Goal: Task Accomplishment & Management: Manage account settings

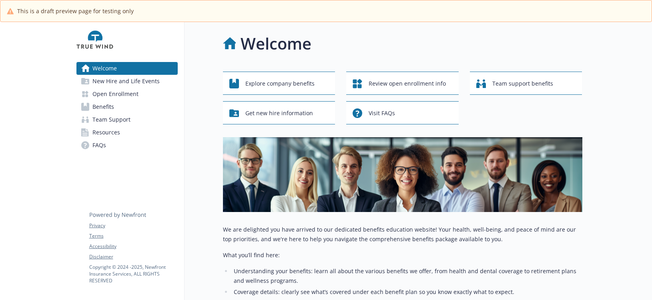
click at [107, 106] on span "Benefits" at bounding box center [103, 106] width 22 height 13
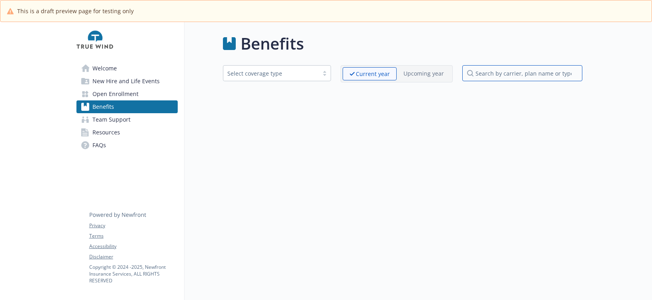
click at [484, 70] on input "search by carrier, plan name or type" at bounding box center [522, 73] width 120 height 16
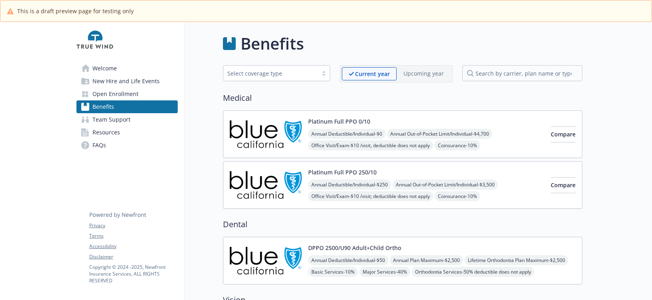
click at [95, 66] on span "Welcome" at bounding box center [104, 68] width 24 height 13
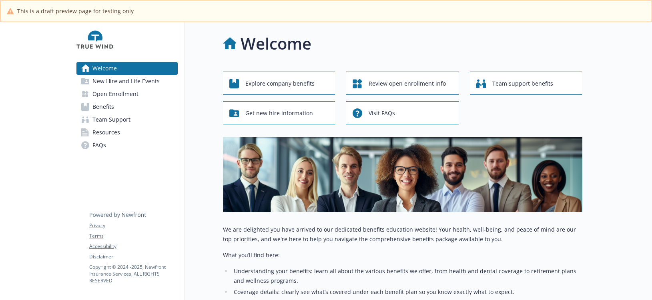
click at [106, 107] on span "Benefits" at bounding box center [103, 106] width 22 height 13
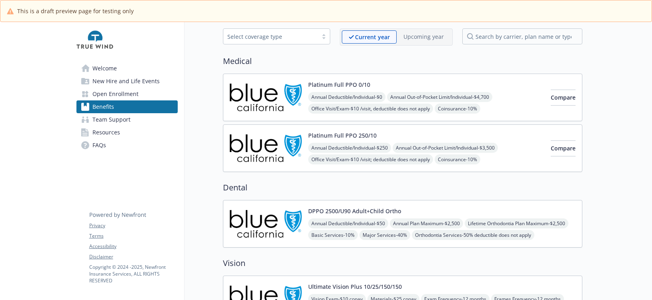
scroll to position [80, 0]
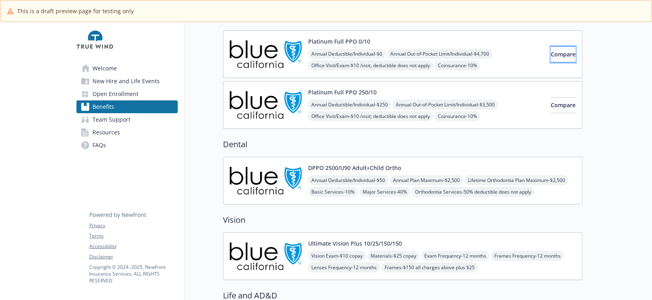
click at [551, 53] on span "Compare" at bounding box center [563, 54] width 25 height 8
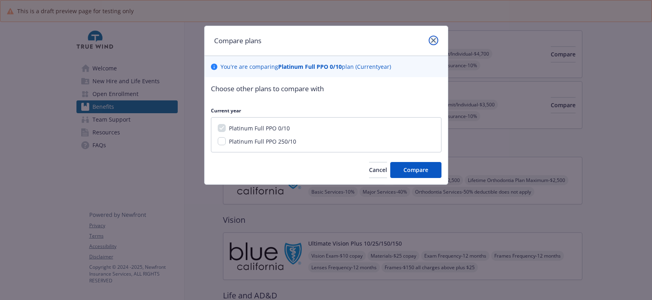
click at [437, 38] on link "close" at bounding box center [434, 41] width 10 height 10
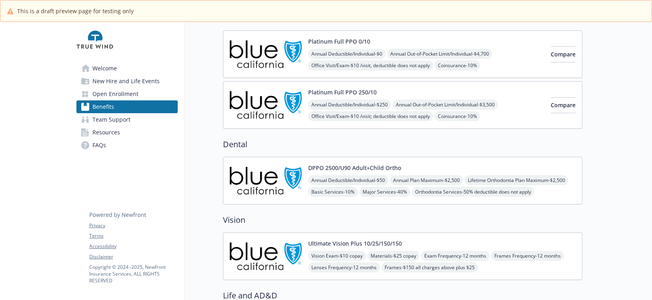
click at [375, 51] on span "Annual Deductible/Individual - $0" at bounding box center [346, 54] width 77 height 10
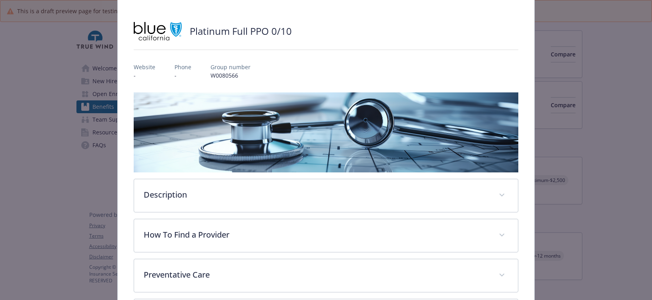
scroll to position [120, 0]
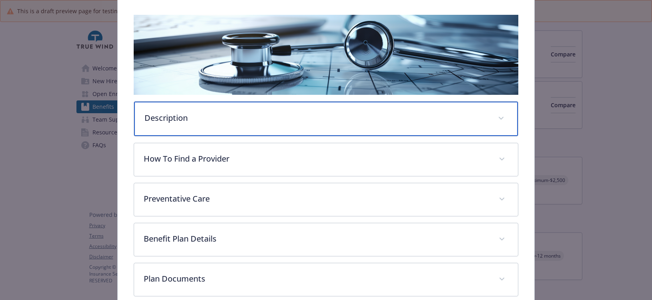
click at [198, 121] on p "Description" at bounding box center [316, 118] width 344 height 12
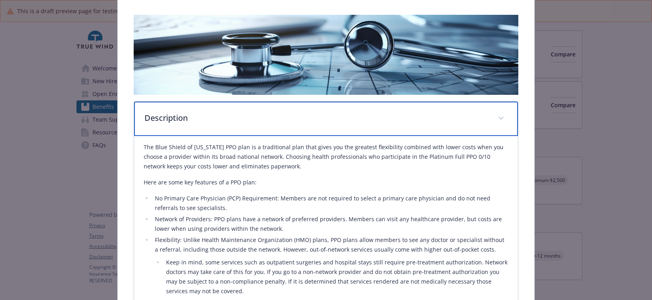
click at [198, 121] on p "Description" at bounding box center [316, 118] width 344 height 12
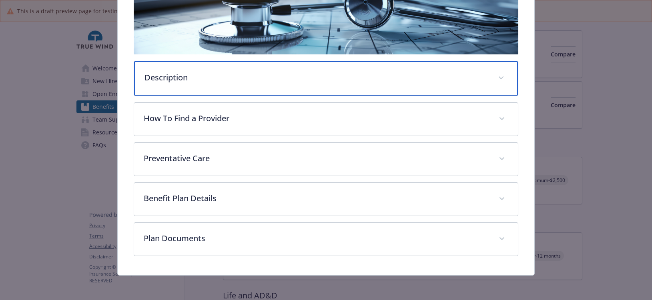
scroll to position [161, 0]
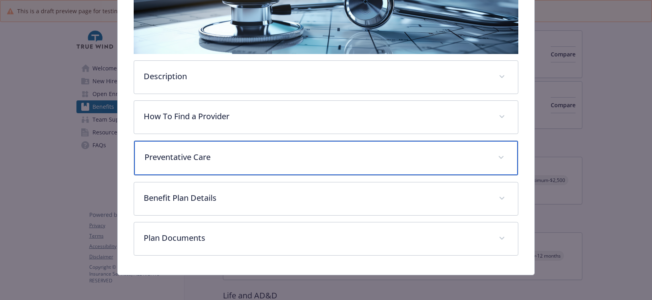
click at [215, 164] on div "Preventative Care" at bounding box center [326, 158] width 384 height 34
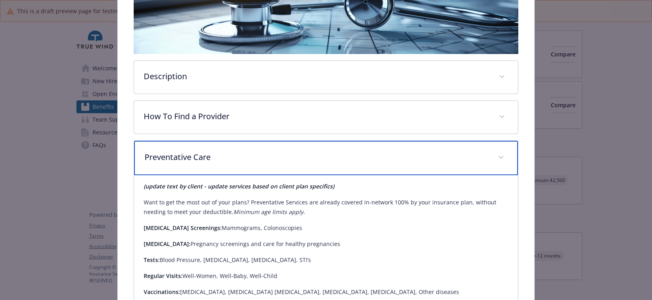
click at [215, 164] on div "Preventative Care" at bounding box center [326, 158] width 384 height 34
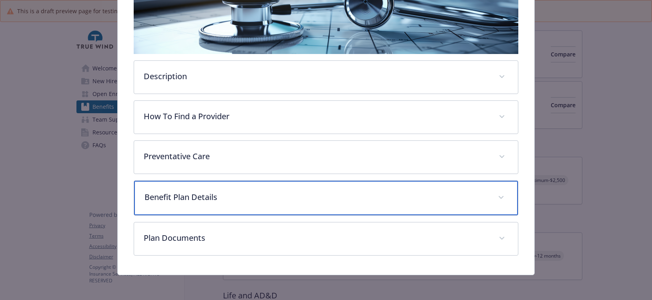
click at [213, 208] on div "Benefit Plan Details" at bounding box center [326, 198] width 384 height 34
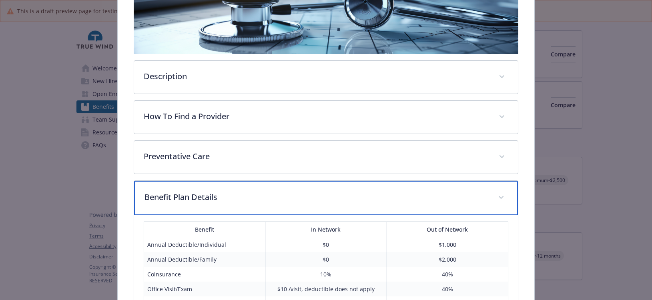
click at [216, 204] on div "Benefit Plan Details" at bounding box center [326, 198] width 384 height 34
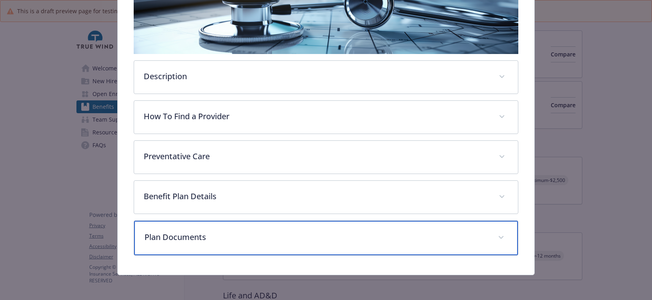
click at [211, 234] on p "Plan Documents" at bounding box center [316, 237] width 344 height 12
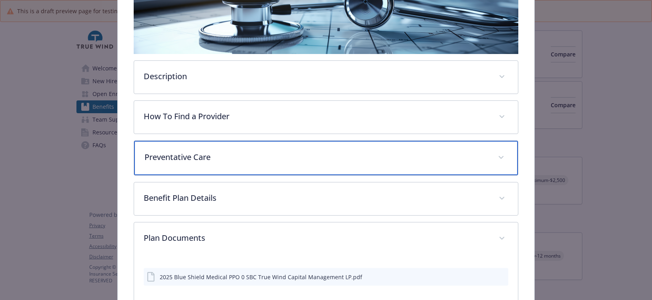
click at [226, 157] on p "Preventative Care" at bounding box center [316, 157] width 344 height 12
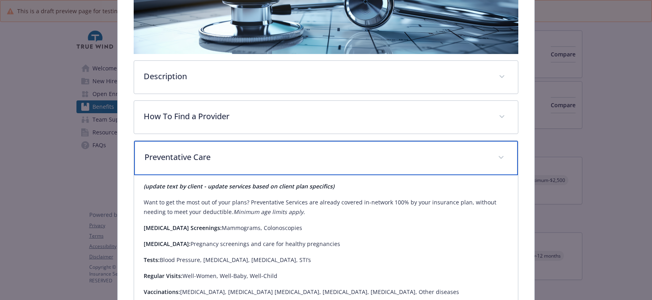
click at [226, 157] on p "Preventative Care" at bounding box center [316, 157] width 344 height 12
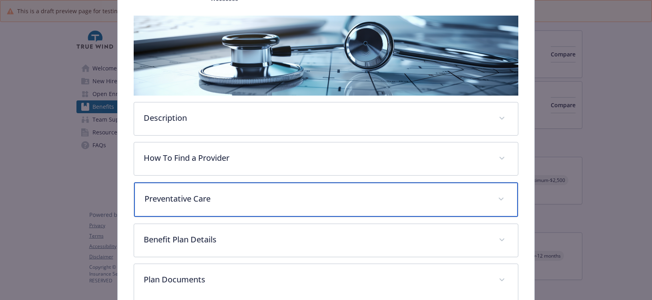
scroll to position [0, 0]
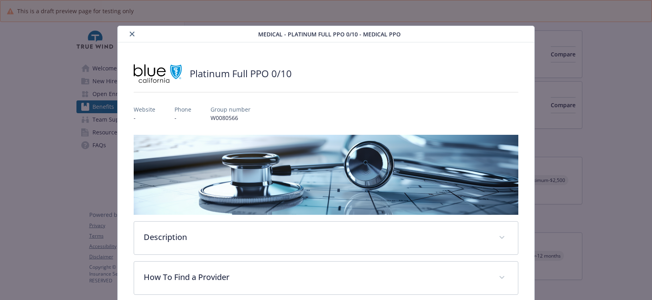
click at [133, 36] on icon "close" at bounding box center [132, 34] width 5 height 5
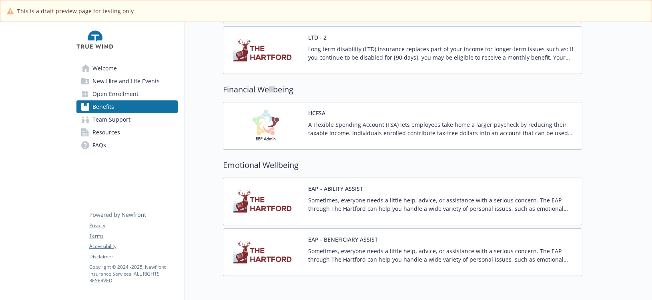
scroll to position [560, 0]
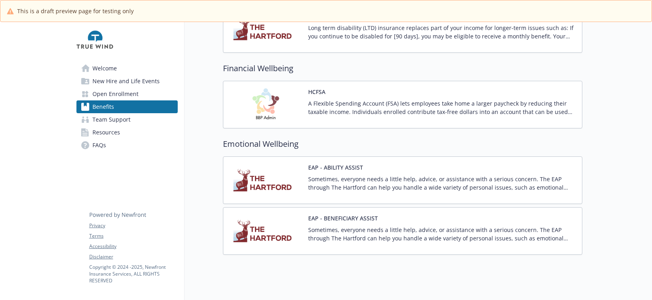
click at [360, 108] on p "A Flexible Spending Account (FSA) lets employees take home a larger paycheck by…" at bounding box center [441, 107] width 267 height 17
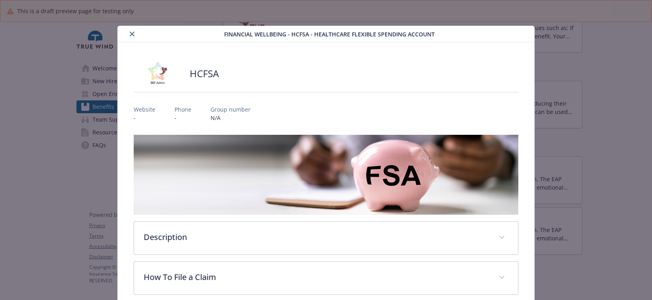
scroll to position [24, 0]
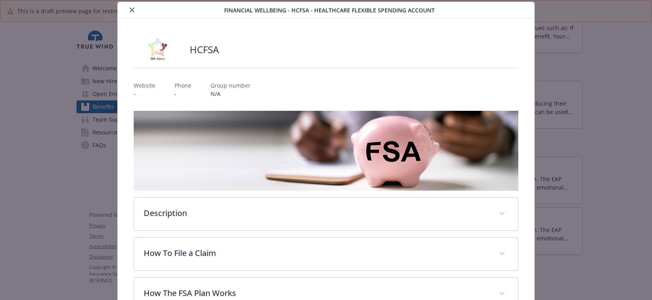
click at [133, 9] on icon "close" at bounding box center [132, 10] width 5 height 5
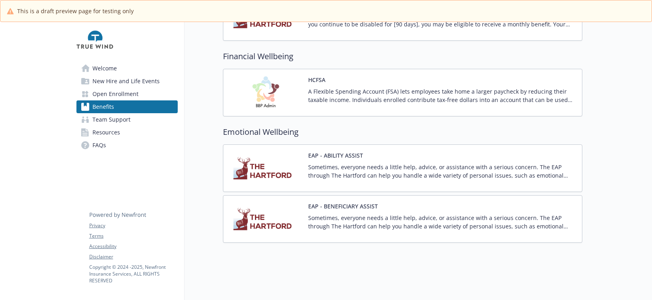
scroll to position [579, 0]
click at [122, 120] on span "Team Support" at bounding box center [111, 119] width 38 height 13
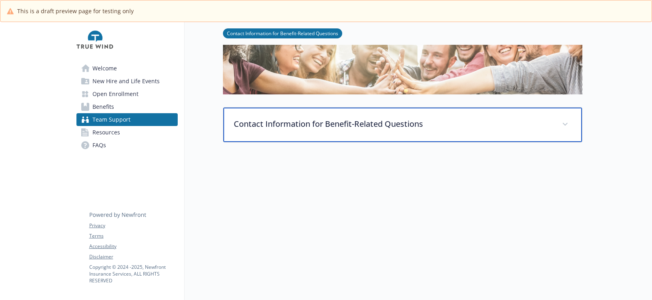
scroll to position [74, 0]
click at [321, 118] on p "Contact Information for Benefit-Related Questions" at bounding box center [393, 124] width 319 height 12
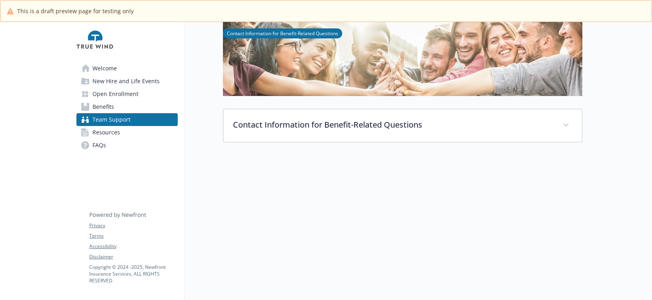
scroll to position [73, 0]
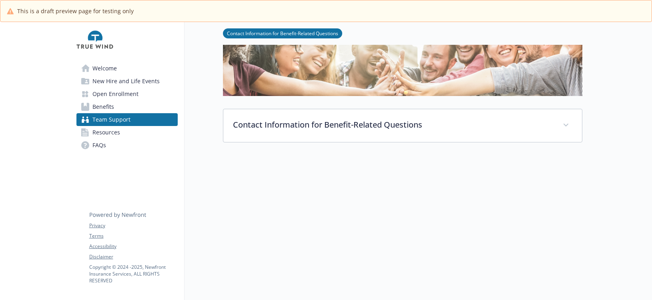
click at [105, 72] on span "Welcome" at bounding box center [104, 68] width 24 height 13
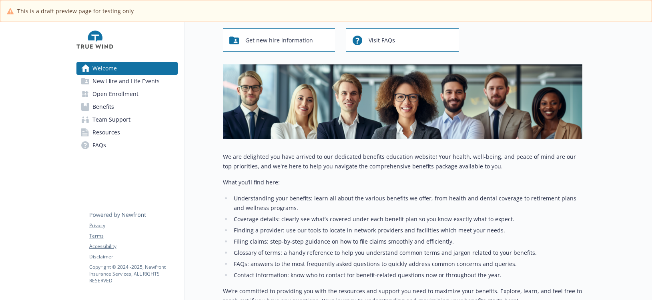
click at [109, 105] on span "Benefits" at bounding box center [103, 106] width 22 height 13
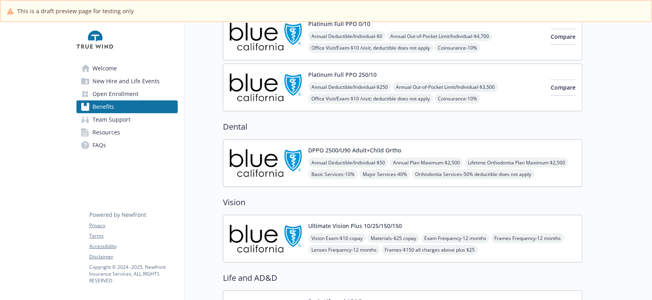
scroll to position [193, 0]
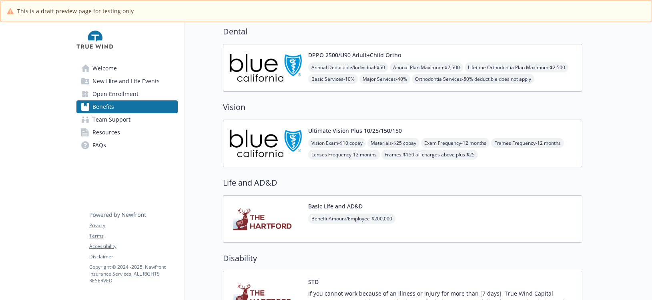
click at [278, 219] on img at bounding box center [266, 219] width 72 height 34
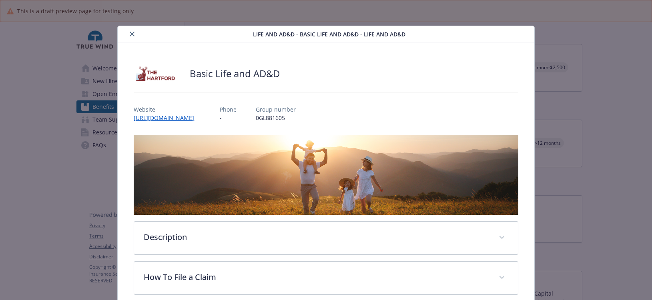
scroll to position [12, 0]
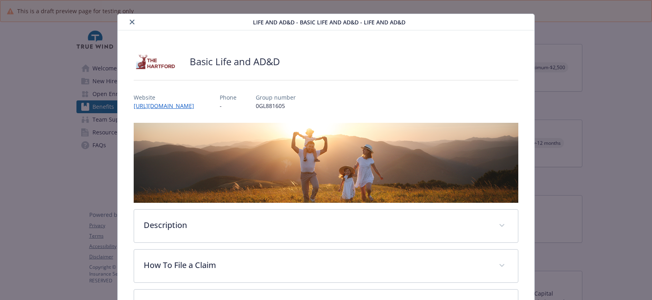
click at [130, 20] on icon "close" at bounding box center [132, 22] width 5 height 5
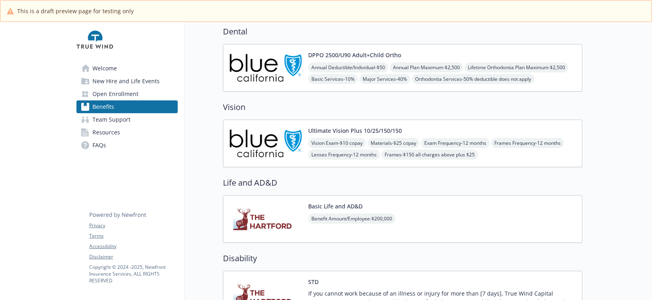
click at [290, 208] on img at bounding box center [266, 219] width 72 height 34
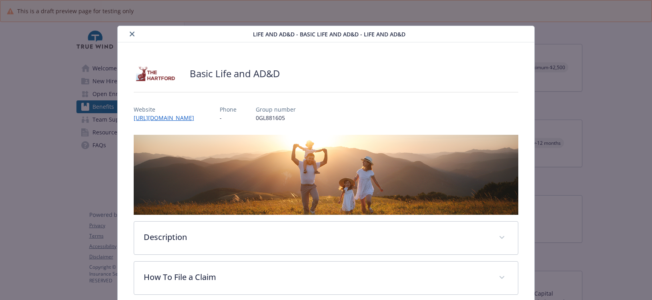
scroll to position [24, 0]
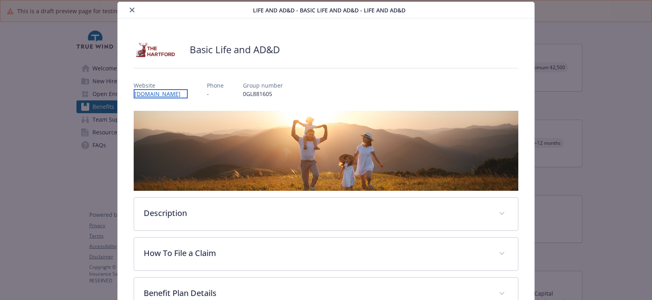
click at [160, 96] on link "www.thehartford.com" at bounding box center [161, 93] width 54 height 9
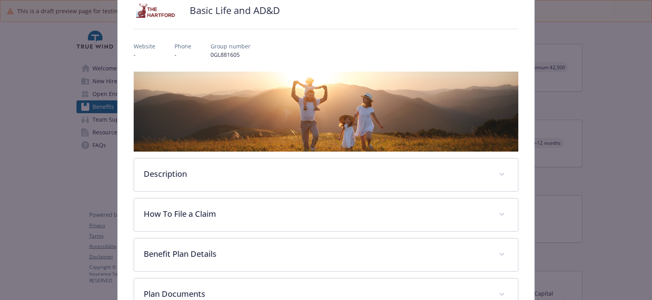
scroll to position [119, 0]
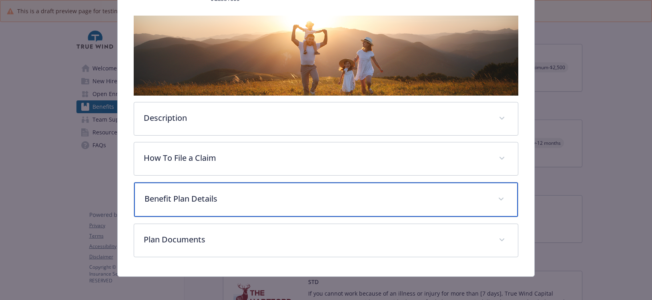
click at [188, 198] on p "Benefit Plan Details" at bounding box center [316, 199] width 344 height 12
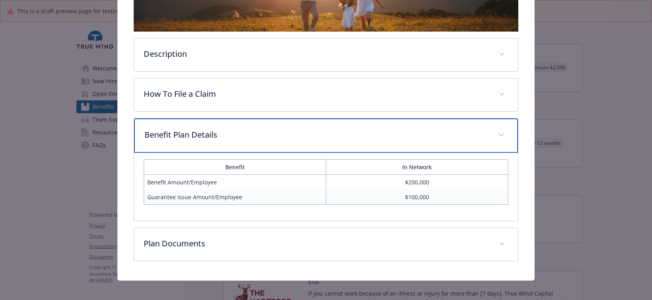
scroll to position [189, 0]
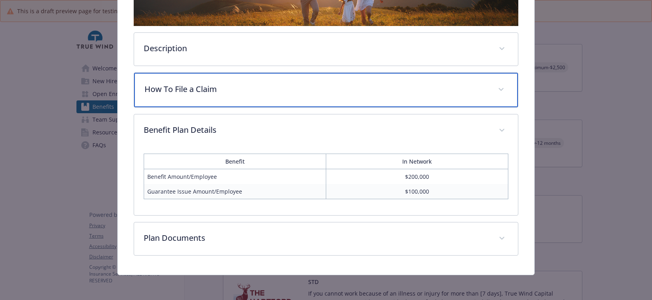
click at [173, 92] on p "How To File a Claim" at bounding box center [316, 89] width 344 height 12
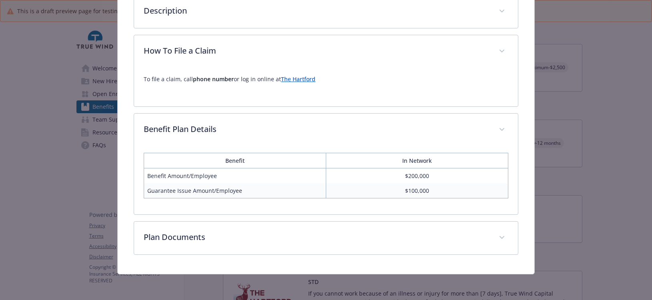
scroll to position [226, 0]
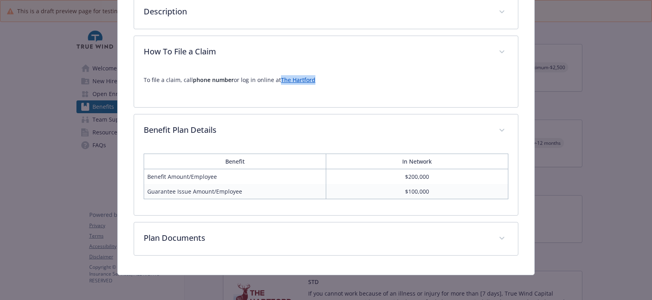
drag, startPoint x: 331, startPoint y: 79, endPoint x: 281, endPoint y: 79, distance: 50.4
click at [281, 79] on p "To file a claim, call phone number or log in online at The Hartford" at bounding box center [326, 80] width 365 height 10
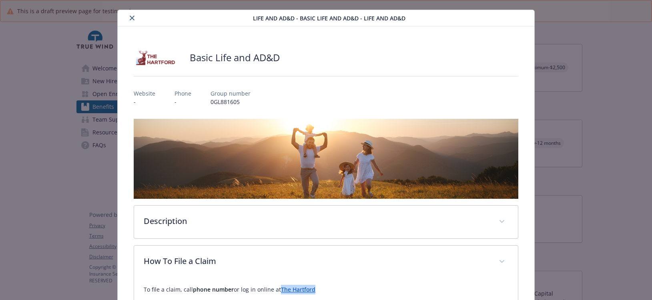
scroll to position [0, 0]
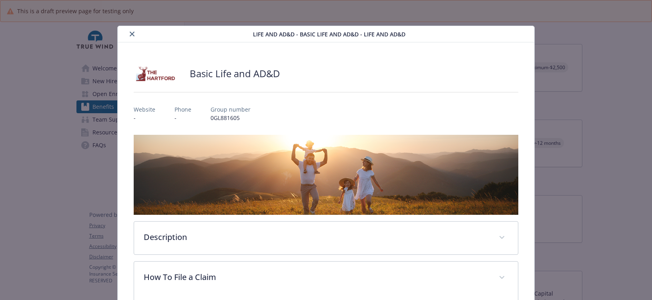
drag, startPoint x: 131, startPoint y: 36, endPoint x: 132, endPoint y: 31, distance: 5.3
click at [131, 36] on icon "close" at bounding box center [132, 34] width 5 height 5
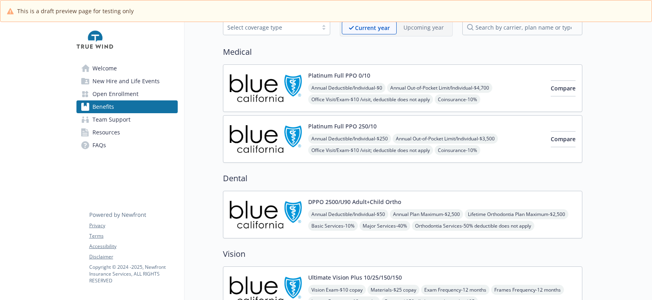
scroll to position [120, 0]
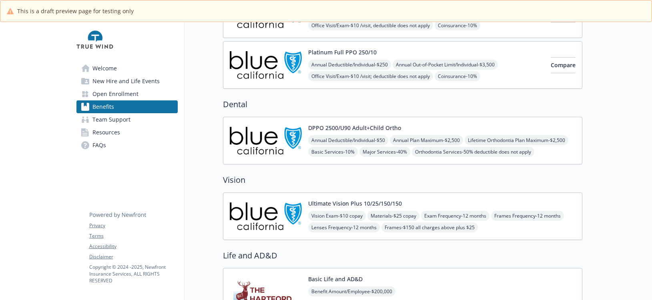
click at [302, 280] on div "Basic Life and AD&D Benefit Amount/Employee - $200,000" at bounding box center [313, 292] width 166 height 34
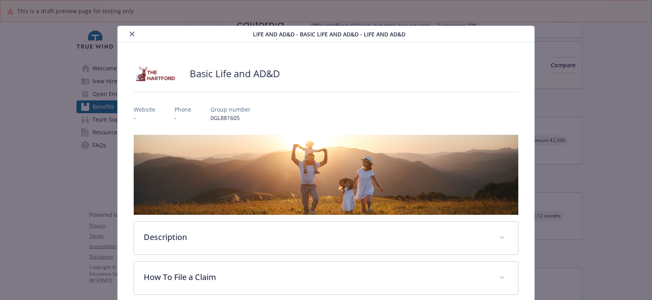
scroll to position [24, 0]
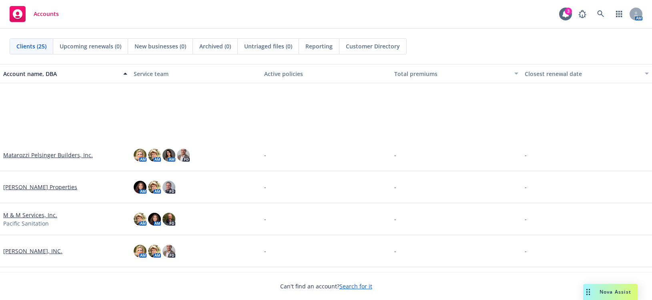
scroll to position [560, 0]
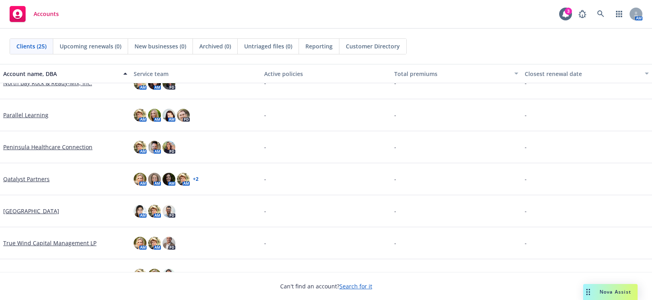
click at [50, 243] on link "True Wind Capital Management LP" at bounding box center [49, 243] width 93 height 8
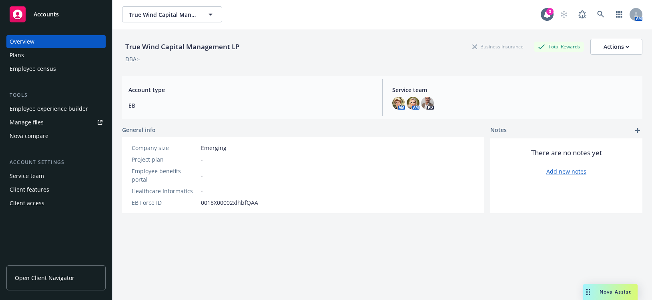
click at [65, 108] on div "Employee experience builder" at bounding box center [49, 108] width 78 height 13
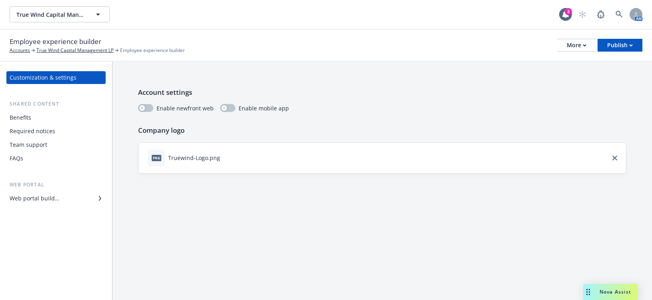
click at [31, 118] on div "Benefits" at bounding box center [56, 117] width 93 height 13
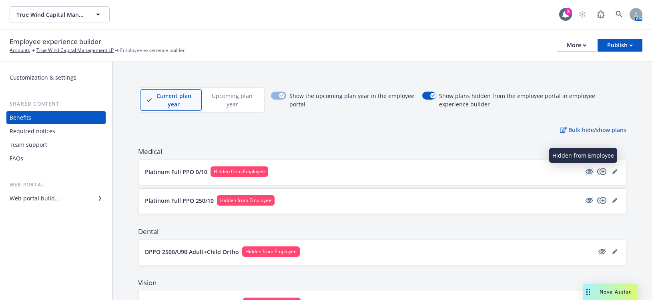
drag, startPoint x: 581, startPoint y: 169, endPoint x: 584, endPoint y: 175, distance: 6.5
click at [584, 170] on icon "hidden" at bounding box center [589, 172] width 10 height 10
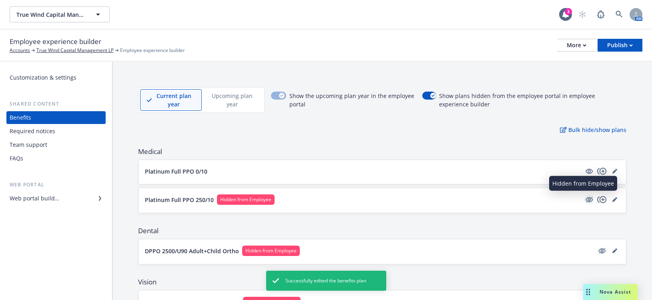
click at [584, 198] on icon "hidden" at bounding box center [589, 200] width 10 height 10
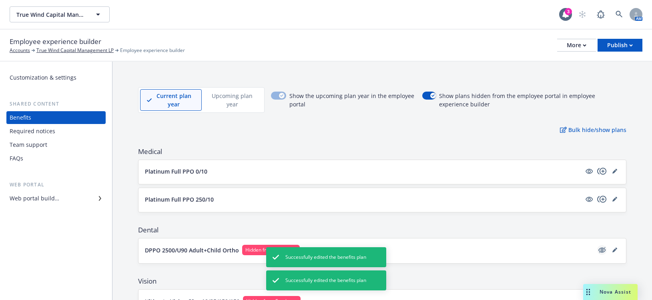
click at [599, 247] on icon "hidden" at bounding box center [602, 250] width 6 height 6
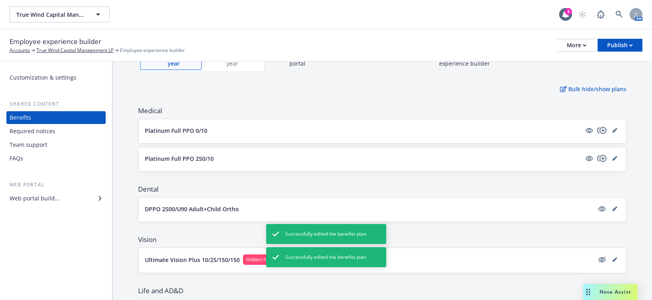
scroll to position [120, 0]
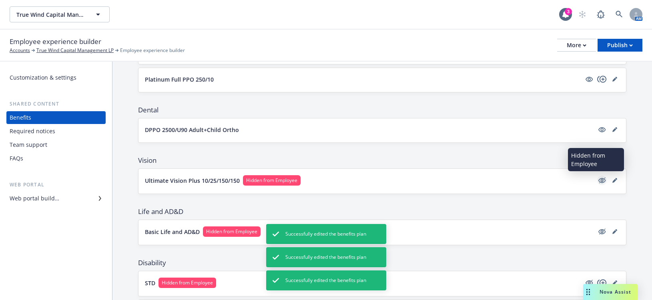
click at [598, 182] on icon "hidden" at bounding box center [601, 180] width 7 height 5
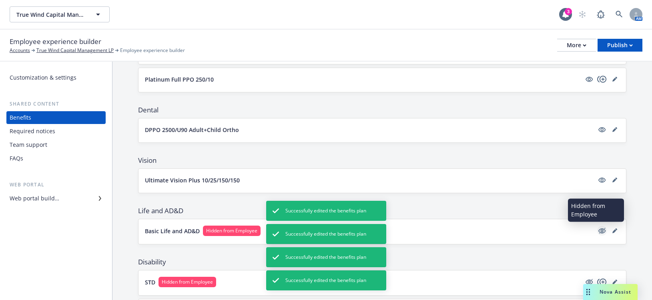
click at [597, 231] on icon "hidden" at bounding box center [602, 231] width 10 height 10
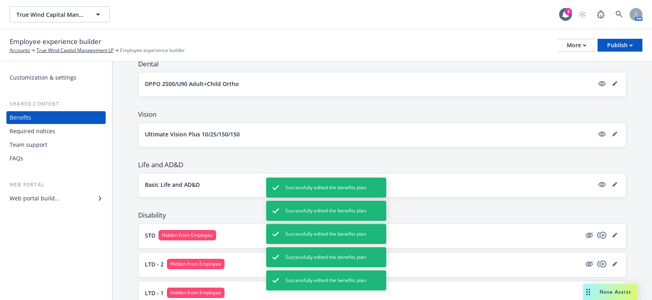
scroll to position [240, 0]
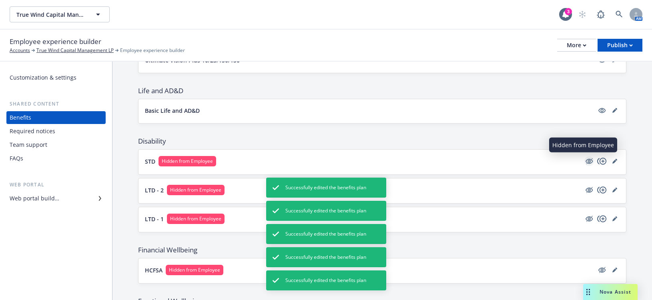
click at [586, 160] on icon "hidden" at bounding box center [589, 161] width 7 height 5
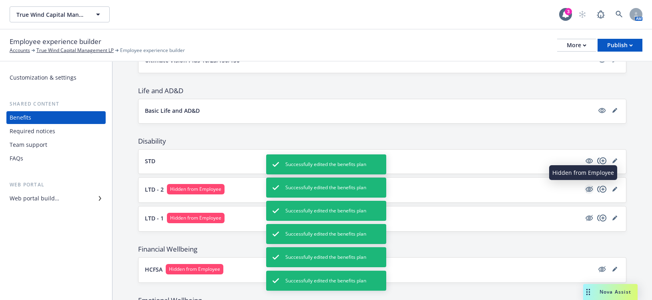
click at [587, 192] on icon "hidden" at bounding box center [589, 190] width 10 height 10
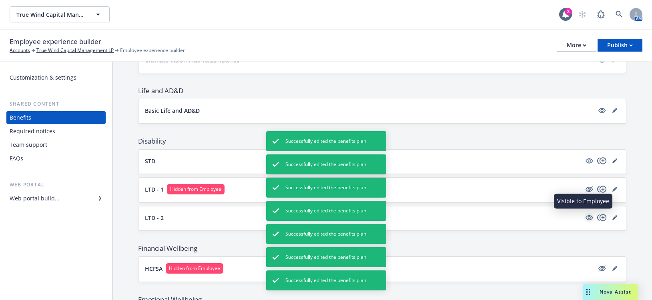
click at [586, 219] on icon "visible" at bounding box center [589, 217] width 7 height 5
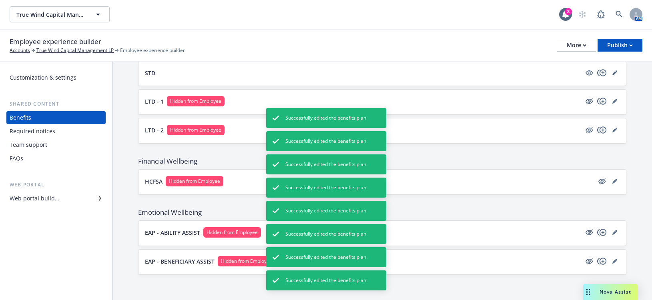
scroll to position [329, 0]
click at [586, 101] on icon "hidden" at bounding box center [589, 101] width 6 height 6
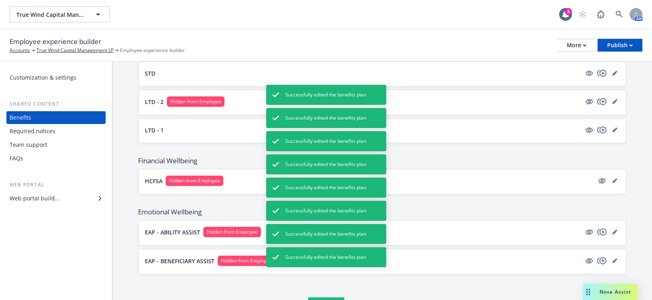
scroll to position [328, 0]
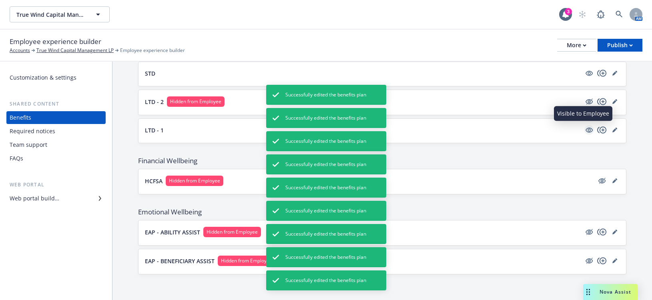
click at [584, 134] on link "visible" at bounding box center [589, 130] width 10 height 10
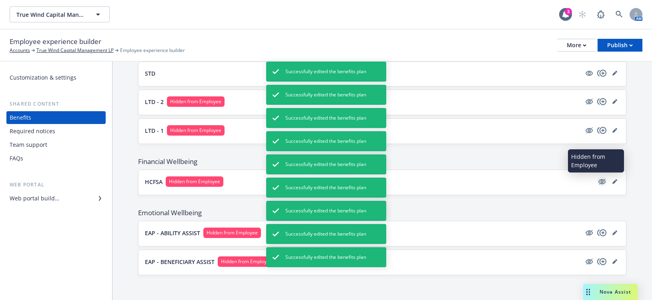
click at [599, 181] on icon "hidden" at bounding box center [602, 182] width 6 height 6
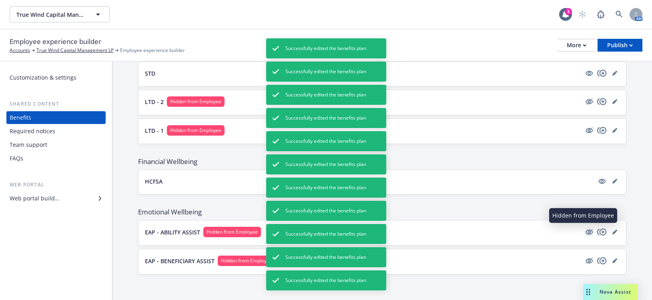
click at [584, 234] on icon "hidden" at bounding box center [589, 232] width 10 height 10
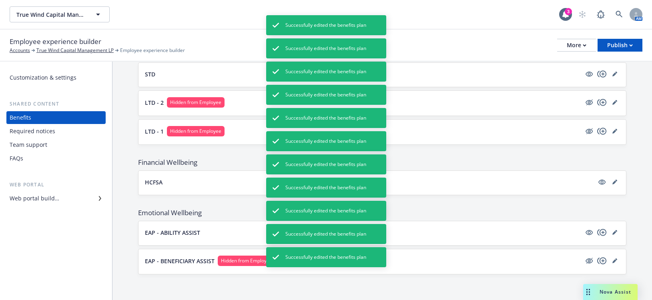
scroll to position [327, 0]
click at [585, 261] on icon "hidden" at bounding box center [589, 261] width 10 height 10
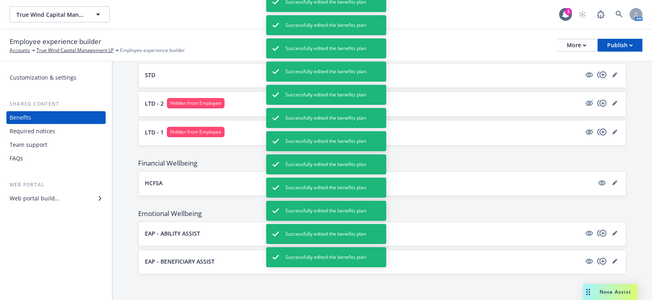
scroll to position [326, 0]
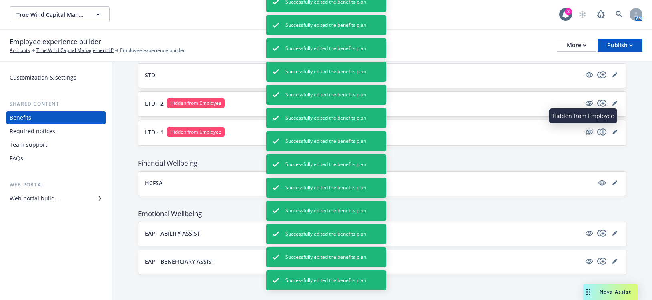
click at [586, 133] on icon "hidden" at bounding box center [589, 132] width 7 height 5
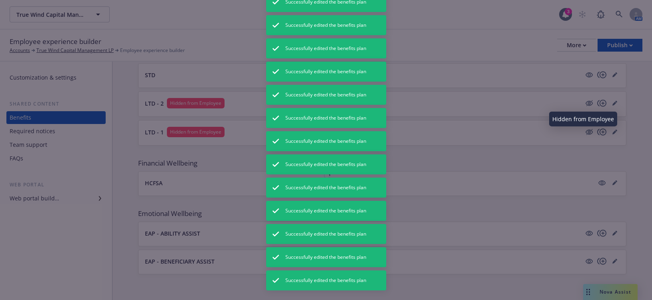
scroll to position [325, 0]
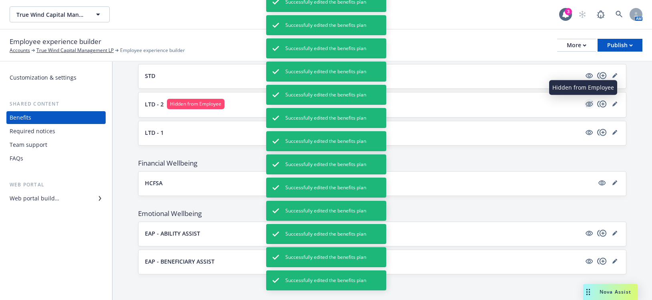
click at [586, 104] on icon "hidden" at bounding box center [589, 104] width 6 height 6
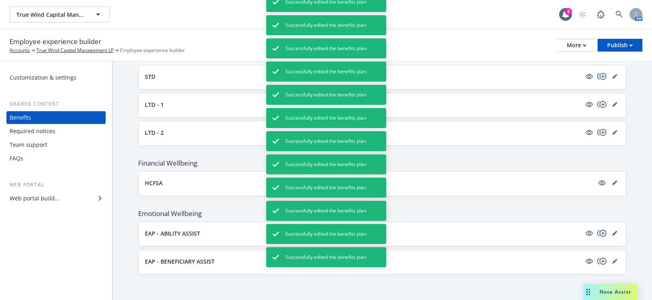
scroll to position [325, 0]
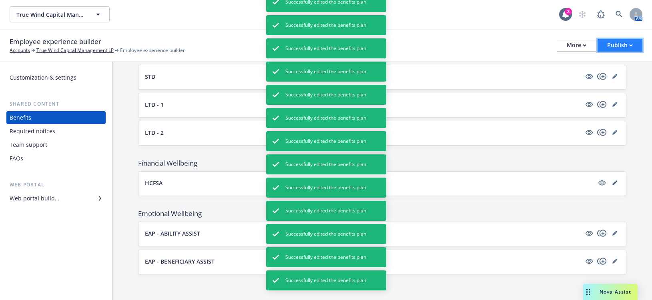
click at [614, 45] on div "Publish" at bounding box center [620, 45] width 26 height 12
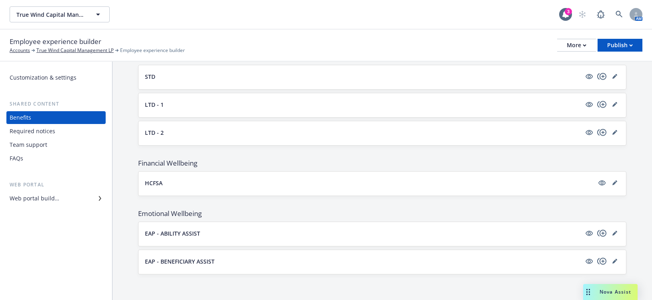
click at [41, 144] on div "Team support" at bounding box center [29, 144] width 38 height 13
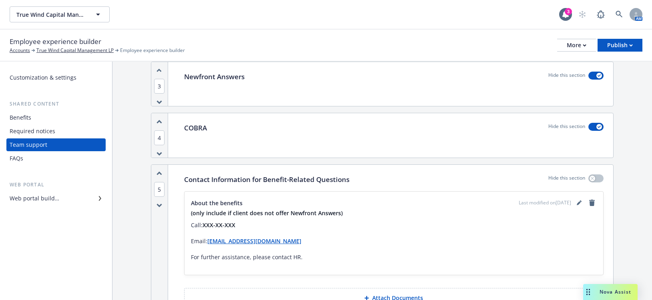
scroll to position [160, 0]
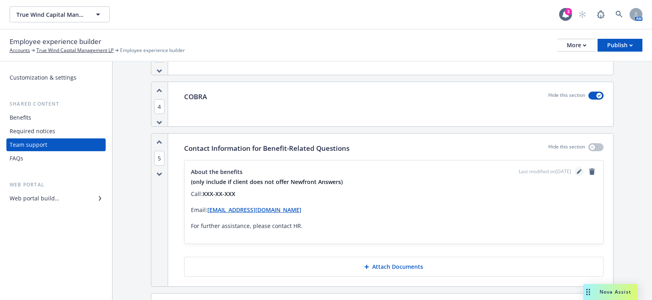
click at [580, 170] on icon "editPencil" at bounding box center [581, 170] width 2 height 2
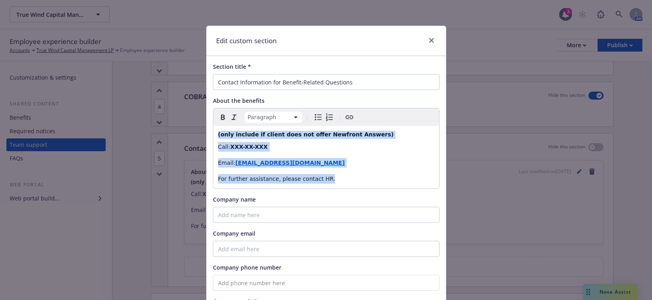
drag, startPoint x: 351, startPoint y: 175, endPoint x: 195, endPoint y: 131, distance: 163.0
click at [195, 131] on div "Edit custom section Section title * Contact Information for Benefit-Related Que…" at bounding box center [326, 150] width 652 height 300
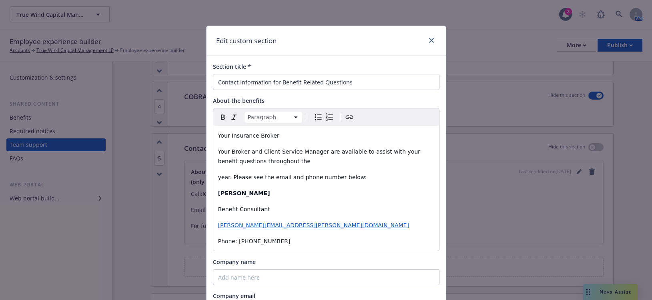
scroll to position [155, 0]
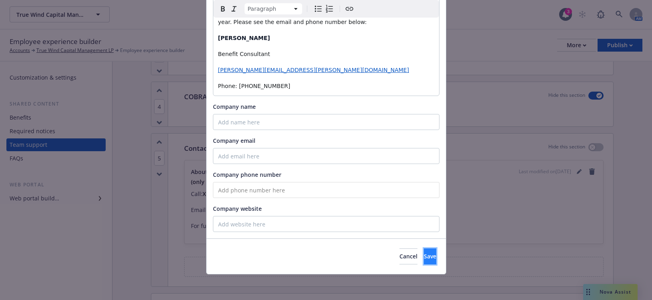
click at [424, 254] on span "Save" at bounding box center [430, 257] width 12 height 8
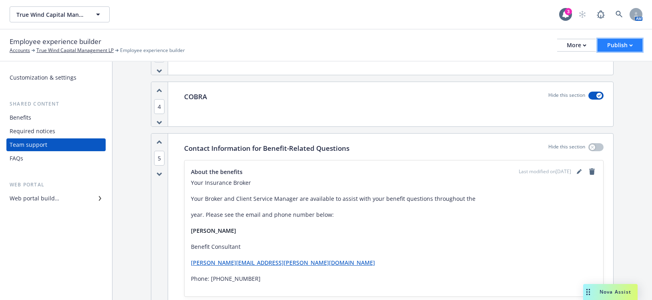
click at [614, 46] on div "Publish" at bounding box center [620, 45] width 26 height 12
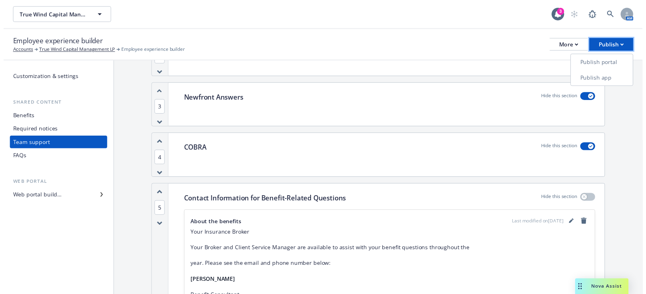
scroll to position [40, 0]
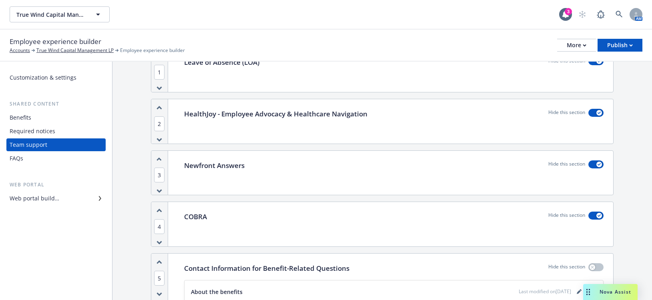
click at [38, 120] on div "Benefits" at bounding box center [56, 117] width 93 height 13
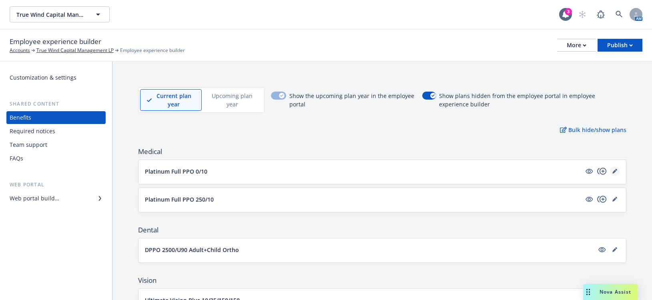
click at [612, 171] on icon "editPencil" at bounding box center [614, 171] width 5 height 5
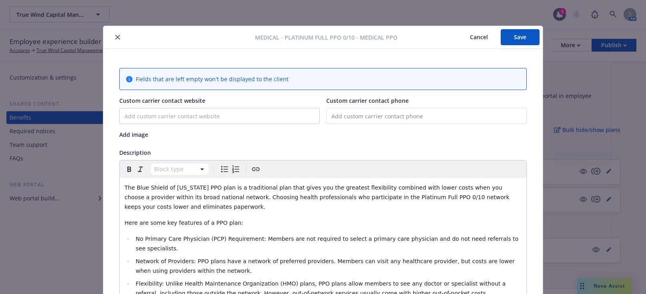
scroll to position [24, 0]
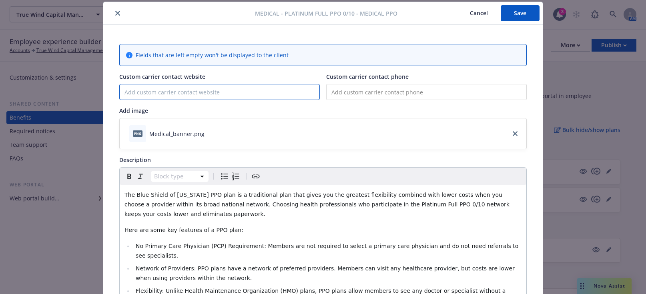
click at [151, 91] on input "Custom carrier contact website" at bounding box center [220, 91] width 200 height 15
paste input "https://www.blueshieldca.com/"
type input "https://www.blueshieldca.com/"
click at [511, 15] on button "Save" at bounding box center [520, 13] width 39 height 16
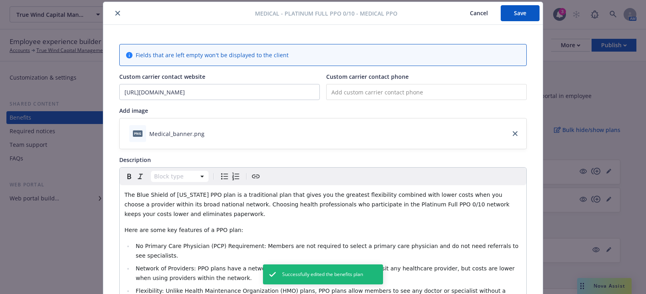
click at [119, 13] on button "close" at bounding box center [118, 13] width 10 height 10
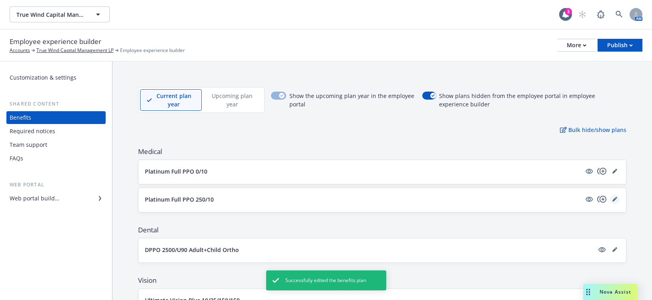
click at [612, 199] on icon "editPencil" at bounding box center [614, 199] width 5 height 5
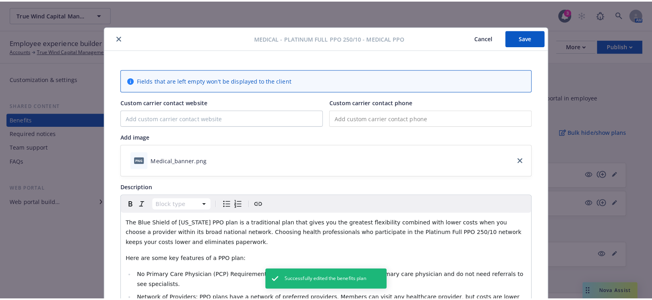
scroll to position [24, 0]
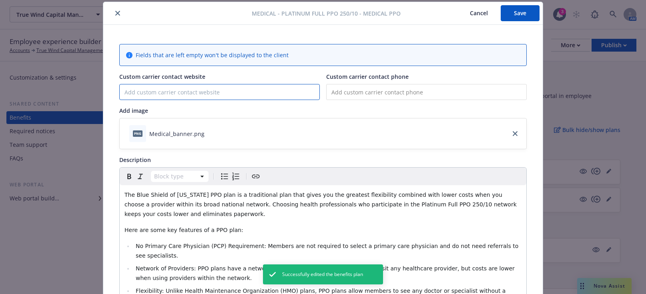
paste input "https://www.blueshieldca.com/"
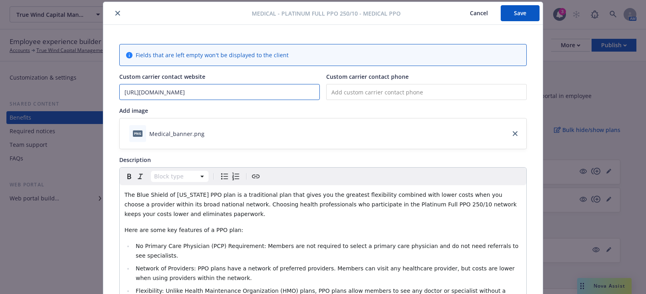
type input "https://www.blueshieldca.com"
drag, startPoint x: 516, startPoint y: 18, endPoint x: 523, endPoint y: 16, distance: 6.7
click at [518, 17] on button "Save" at bounding box center [520, 13] width 39 height 16
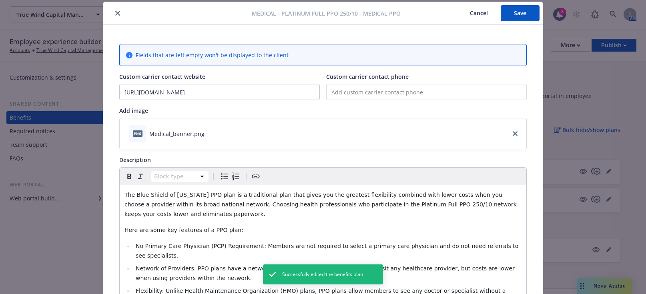
click at [116, 12] on icon "close" at bounding box center [117, 13] width 5 height 5
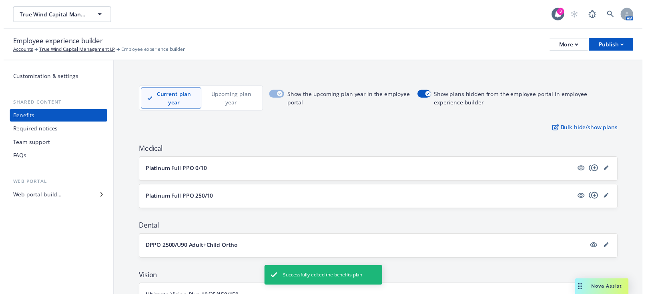
scroll to position [40, 0]
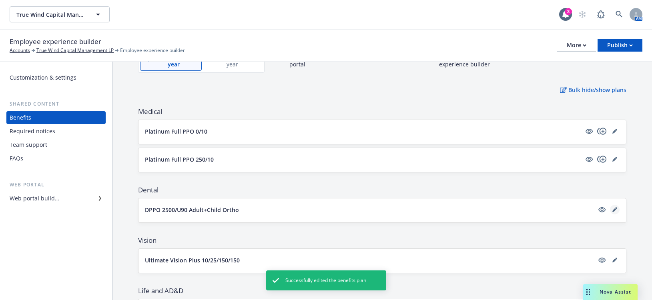
click at [612, 208] on icon "editPencil" at bounding box center [614, 209] width 5 height 5
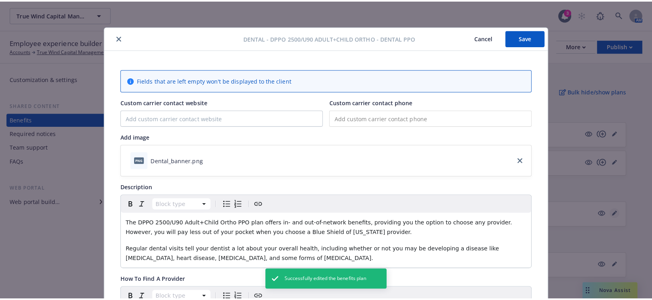
scroll to position [24, 0]
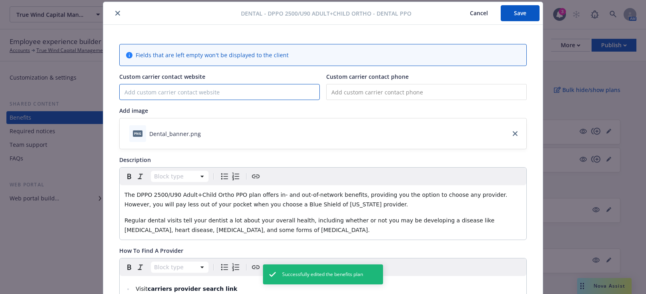
paste input "https://www.blueshieldca.com/"
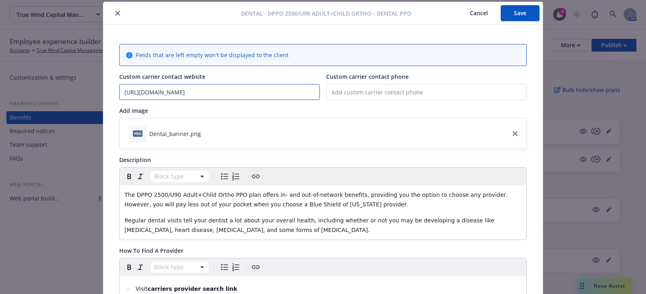
type input "https://www.blueshieldca.com"
click at [523, 11] on button "Save" at bounding box center [520, 13] width 39 height 16
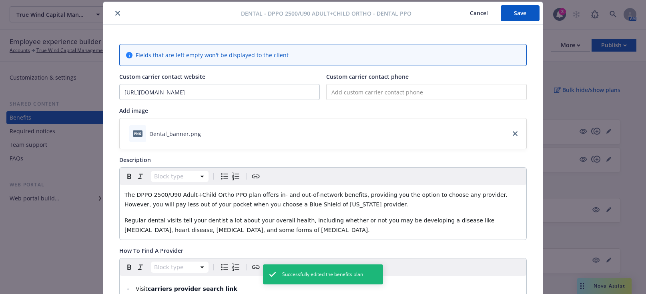
click at [115, 15] on icon "close" at bounding box center [117, 13] width 5 height 5
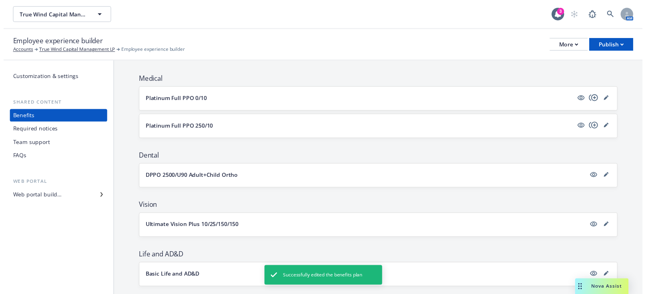
scroll to position [120, 0]
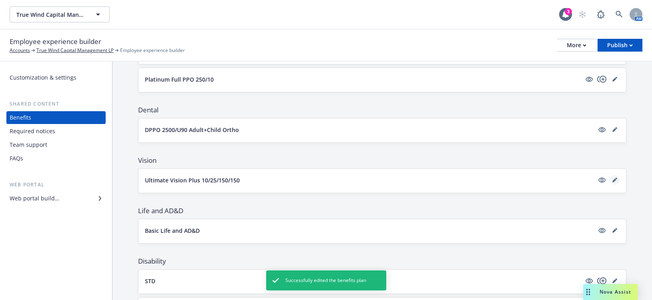
click at [612, 179] on icon "editPencil" at bounding box center [614, 180] width 5 height 5
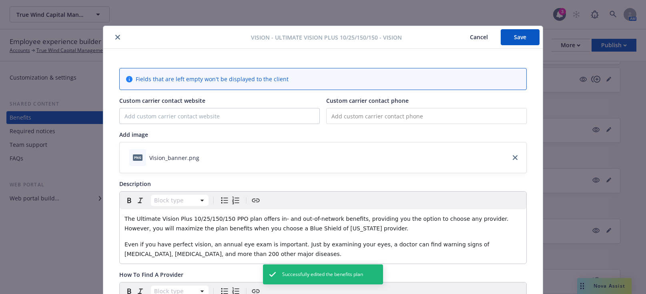
scroll to position [24, 0]
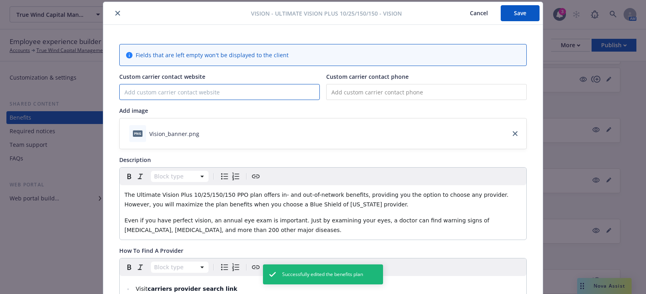
paste input "https://www.blueshieldca.com/"
type input "[URL][DOMAIN_NAME]"
click at [519, 14] on button "Save" at bounding box center [520, 13] width 39 height 16
click at [115, 11] on icon "close" at bounding box center [117, 13] width 5 height 5
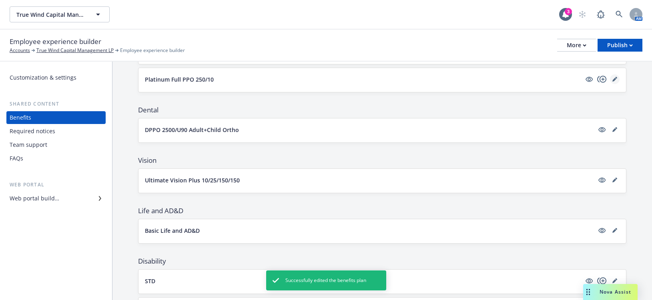
click at [612, 80] on icon "editPencil" at bounding box center [614, 80] width 4 height 4
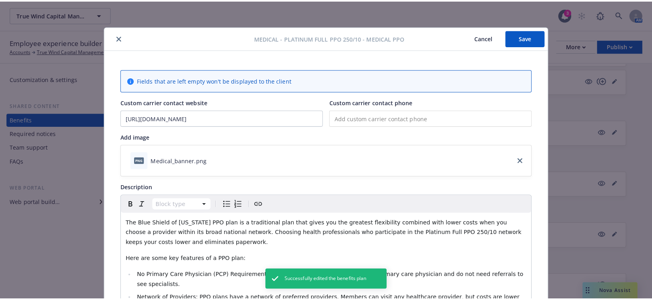
scroll to position [24, 0]
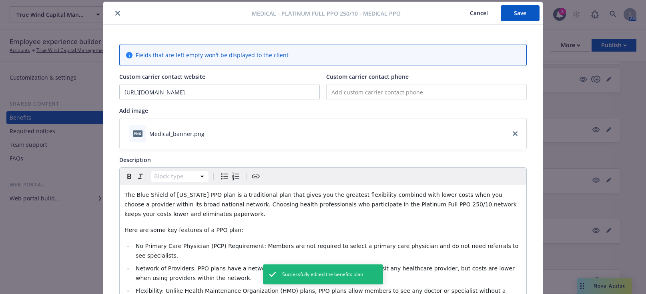
click at [510, 10] on button "Save" at bounding box center [520, 13] width 39 height 16
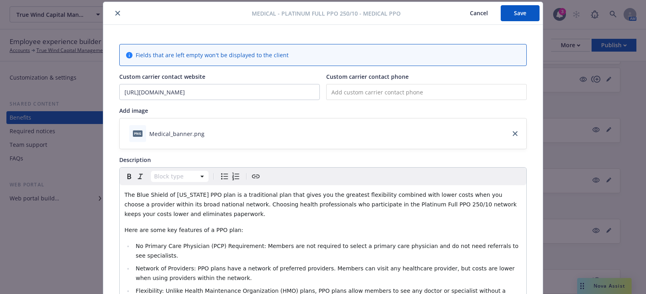
click at [338, 96] on input "tel" at bounding box center [426, 92] width 201 height 16
paste input "(888) 568-3560"
type input "(888) 568-3560"
click at [508, 14] on button "Save" at bounding box center [520, 13] width 39 height 16
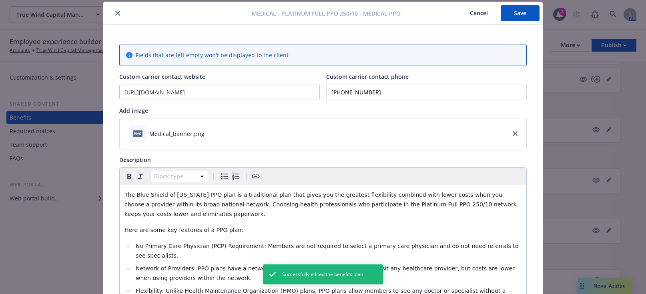
click at [121, 12] on div at bounding box center [178, 13] width 145 height 10
click at [119, 13] on button "close" at bounding box center [118, 13] width 10 height 10
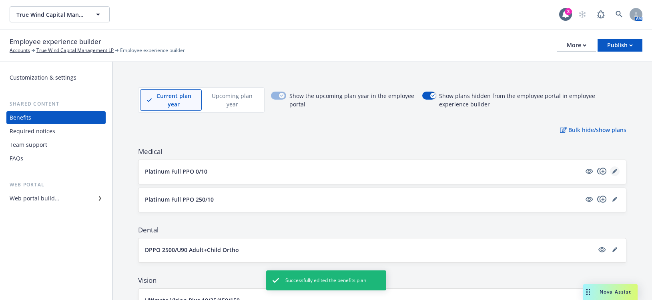
click at [612, 171] on icon "editPencil" at bounding box center [614, 172] width 4 height 4
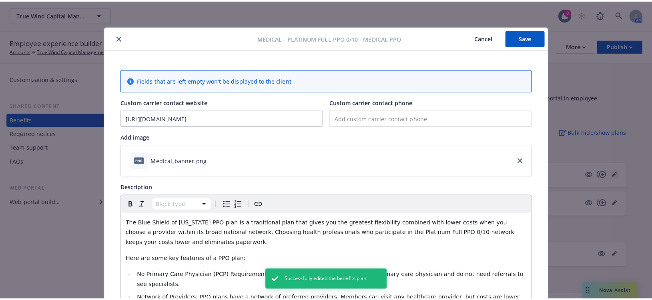
scroll to position [24, 0]
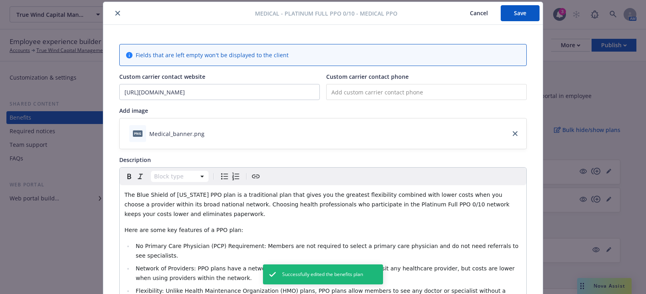
click at [356, 95] on input "tel" at bounding box center [426, 92] width 201 height 16
paste input "(888) 568-3560"
type input "(888) 568-3560"
click at [210, 94] on input "https://www.blueshieldca.com/" at bounding box center [220, 91] width 200 height 15
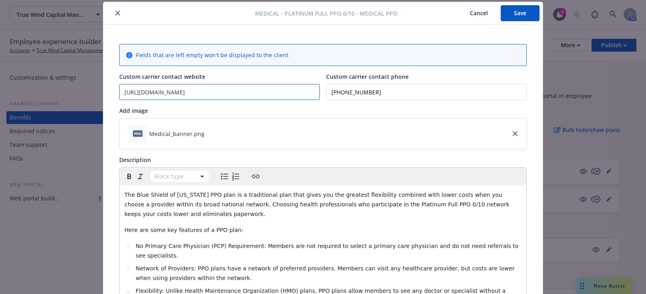
type input "https://www.blueshieldca.com"
click at [513, 12] on button "Save" at bounding box center [520, 13] width 39 height 16
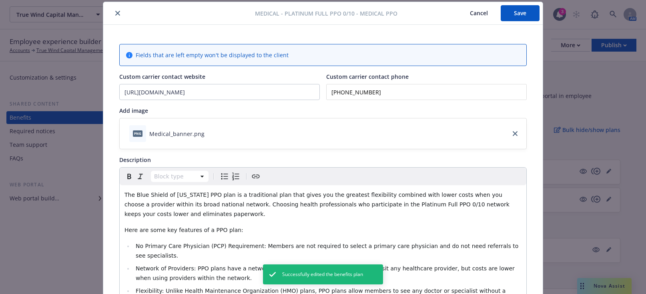
click at [117, 11] on icon "close" at bounding box center [117, 13] width 5 height 5
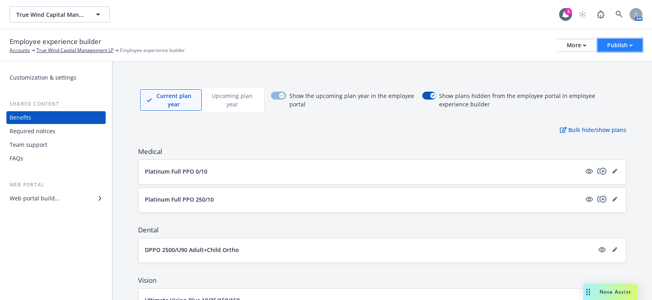
click at [614, 44] on div "Publish" at bounding box center [620, 45] width 26 height 12
click at [624, 46] on div "Publish" at bounding box center [620, 45] width 26 height 12
click at [606, 63] on link "Publish portal" at bounding box center [610, 63] width 63 height 16
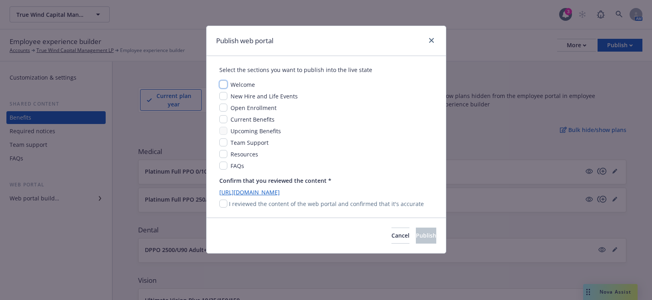
click at [227, 86] on input "checkbox" at bounding box center [223, 84] width 8 height 8
checkbox input "true"
drag, startPoint x: 225, startPoint y: 97, endPoint x: 224, endPoint y: 114, distance: 16.9
click at [225, 98] on input "checkbox" at bounding box center [223, 96] width 8 height 8
checkbox input "true"
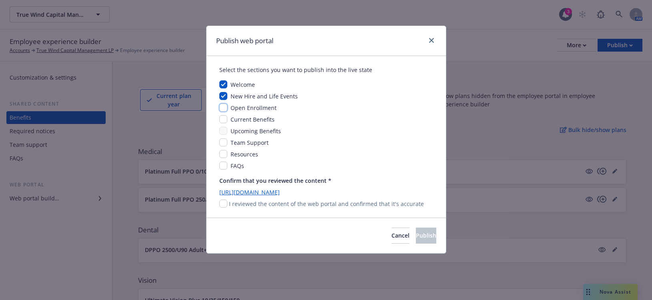
click at [223, 109] on input "checkbox" at bounding box center [223, 108] width 8 height 8
checkbox input "true"
click at [224, 118] on input "checkbox" at bounding box center [223, 119] width 8 height 8
checkbox input "true"
click at [224, 132] on input "checkbox" at bounding box center [223, 131] width 8 height 8
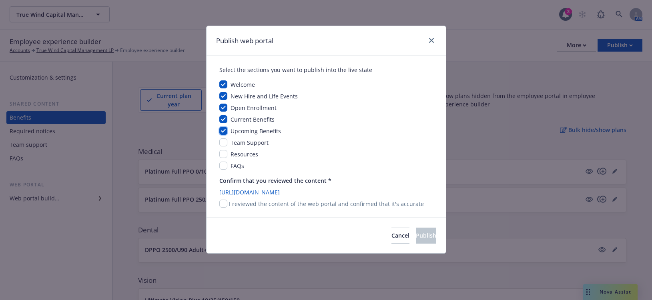
click at [222, 131] on input "checkbox" at bounding box center [223, 131] width 8 height 8
checkbox input "false"
click at [224, 142] on input "checkbox" at bounding box center [223, 142] width 8 height 8
checkbox input "true"
click at [226, 154] on input "checkbox" at bounding box center [223, 154] width 8 height 8
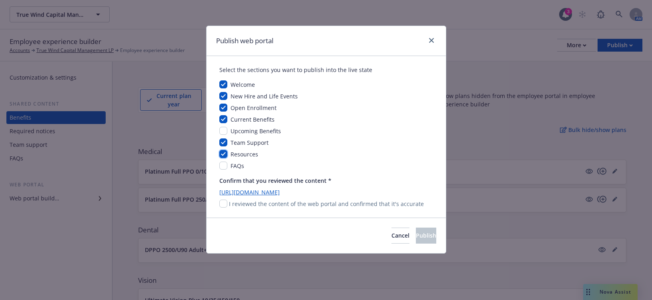
checkbox input "true"
drag, startPoint x: 223, startPoint y: 166, endPoint x: 316, endPoint y: 175, distance: 93.4
click at [229, 168] on div "FAQs" at bounding box center [326, 166] width 214 height 8
click at [225, 203] on input "checkbox" at bounding box center [223, 204] width 8 height 8
checkbox input "true"
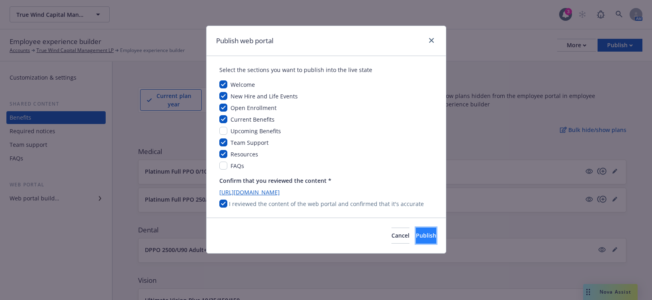
click at [418, 235] on span "Publish" at bounding box center [426, 236] width 20 height 8
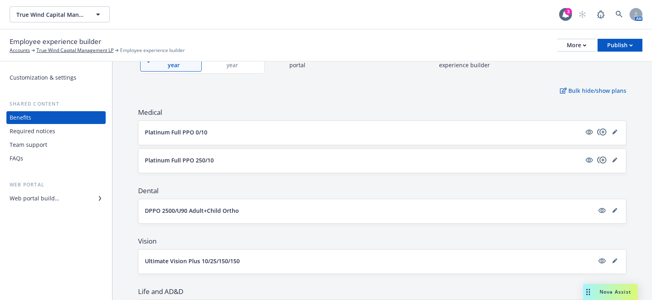
scroll to position [4, 0]
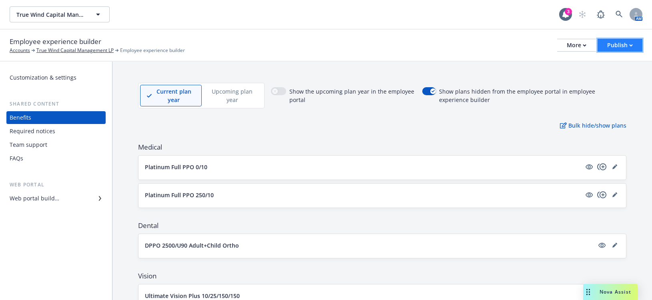
click at [610, 44] on div "Publish" at bounding box center [620, 45] width 26 height 12
click at [621, 63] on link "Publish portal" at bounding box center [610, 63] width 63 height 16
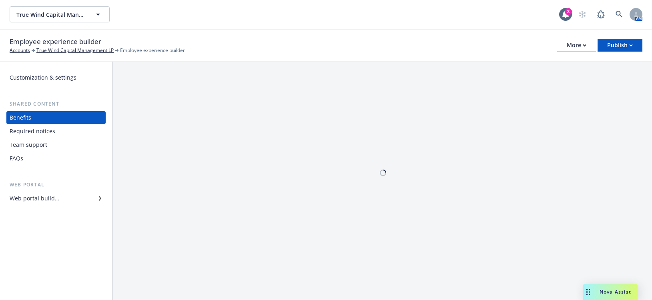
scroll to position [0, 0]
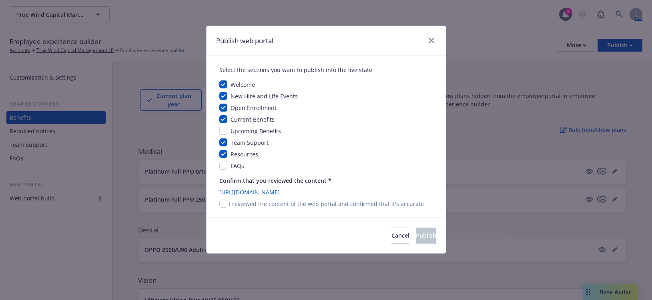
click at [431, 35] on div "Publish web portal" at bounding box center [326, 41] width 239 height 30
click at [429, 38] on icon "close" at bounding box center [431, 40] width 5 height 5
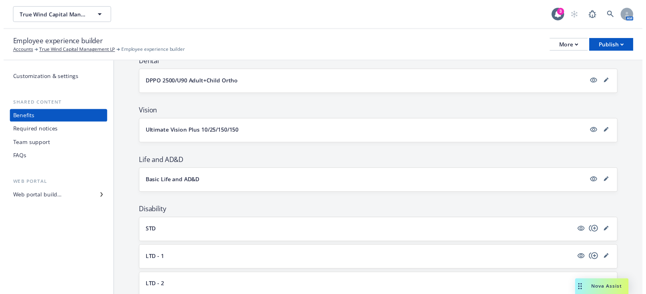
scroll to position [165, 0]
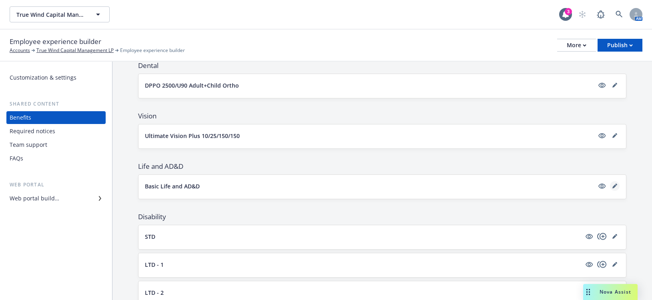
click at [610, 189] on link "editPencil" at bounding box center [615, 186] width 10 height 10
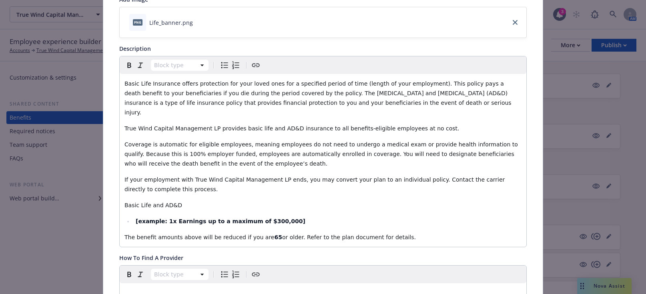
scroll to position [160, 0]
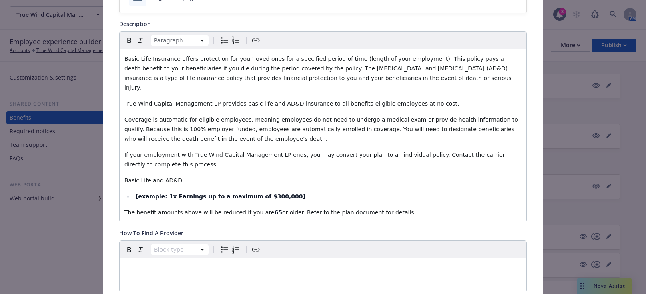
drag, startPoint x: 396, startPoint y: 205, endPoint x: 134, endPoint y: 191, distance: 262.2
click at [134, 191] on div "Basic Life Insurance offers protection for your loved ones for a specified peri…" at bounding box center [323, 135] width 407 height 173
click at [399, 196] on div "Basic Life Insurance offers protection for your loved ones for a specified peri…" at bounding box center [323, 135] width 407 height 173
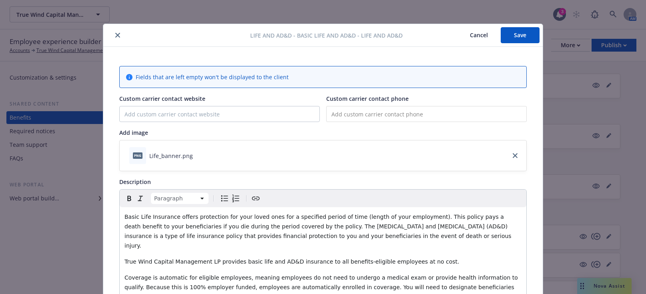
scroll to position [0, 0]
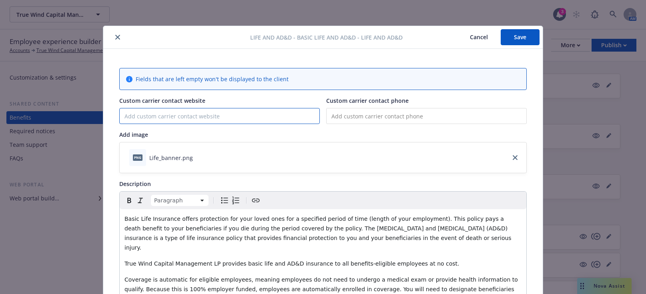
click at [125, 112] on input "Custom carrier contact website" at bounding box center [220, 115] width 200 height 15
paste input "https://www.thehartford.com/employee-benefits"
drag, startPoint x: 275, startPoint y: 123, endPoint x: 118, endPoint y: 111, distance: 158.1
drag, startPoint x: 118, startPoint y: 111, endPoint x: 262, endPoint y: 116, distance: 144.6
click at [262, 116] on input "https://www.thehartford.com/employee-benefits" at bounding box center [220, 115] width 200 height 15
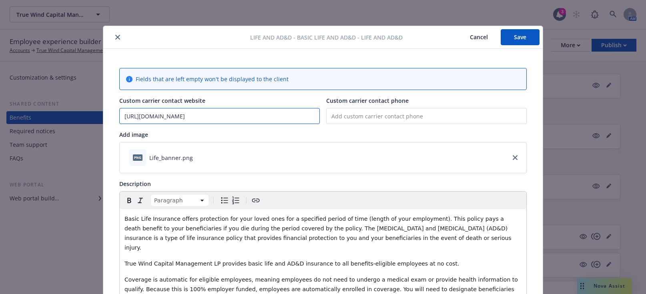
drag, startPoint x: 262, startPoint y: 116, endPoint x: 126, endPoint y: 114, distance: 135.7
click at [126, 114] on input "https://www.thehartford.com/employee-benefits" at bounding box center [220, 115] width 200 height 15
type input "https://www.thehartford.com/employee-benefits"
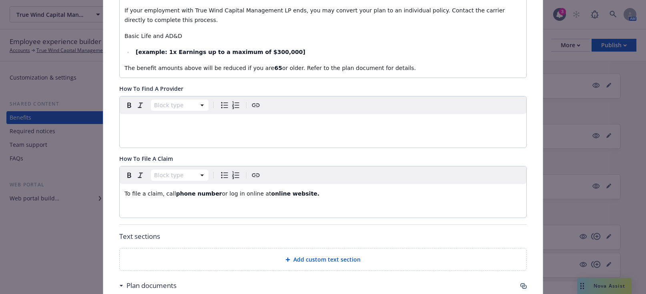
scroll to position [360, 0]
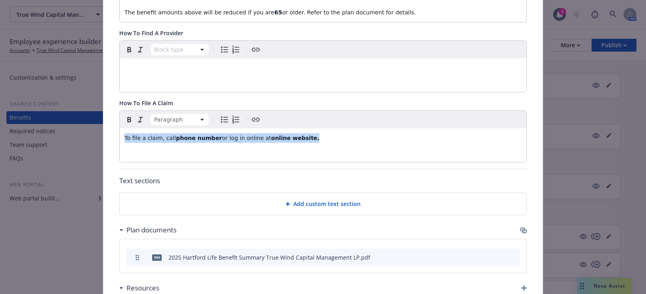
drag, startPoint x: 311, startPoint y: 127, endPoint x: 113, endPoint y: 134, distance: 198.7
click at [113, 134] on div "Fields that are left empty won't be displayed to the client Custom carrier cont…" at bounding box center [322, 42] width 439 height 707
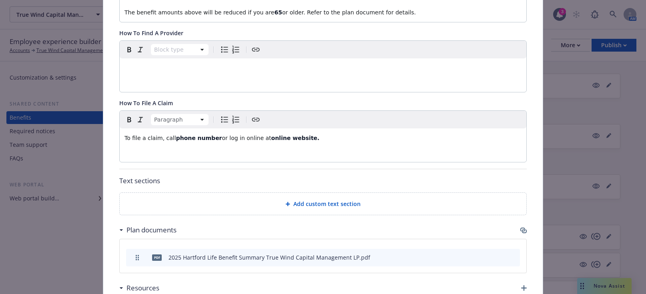
click at [235, 141] on div "Paragraph To file a claim, call phone number or log in online at online website." at bounding box center [323, 136] width 407 height 51
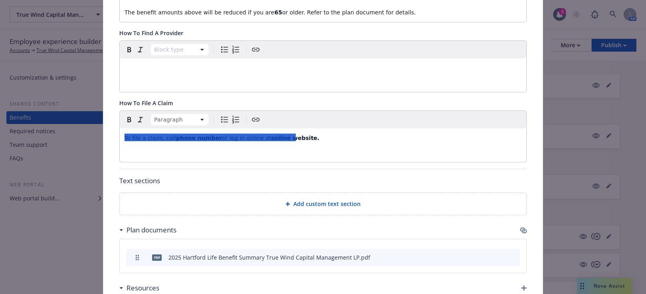
click at [218, 133] on p "To file a claim, call phone number or log in online at online website." at bounding box center [322, 138] width 397 height 10
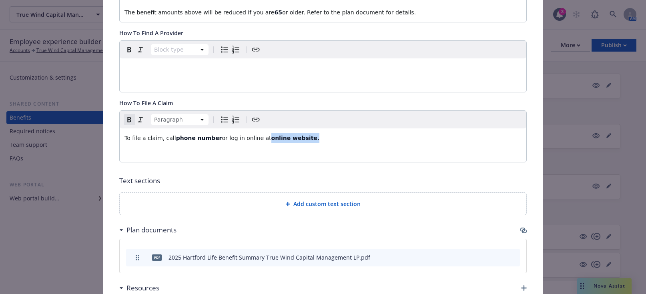
drag, startPoint x: 299, startPoint y: 131, endPoint x: 253, endPoint y: 130, distance: 46.0
click at [253, 133] on p "To file a claim, call phone number or log in online at online website." at bounding box center [322, 138] width 397 height 10
drag, startPoint x: 391, startPoint y: 128, endPoint x: 253, endPoint y: 131, distance: 138.9
click at [253, 133] on p "To file a claim, call phone number or log in online at https://www.thehartford.…" at bounding box center [322, 138] width 397 height 10
drag, startPoint x: 254, startPoint y: 131, endPoint x: 250, endPoint y: 110, distance: 21.7
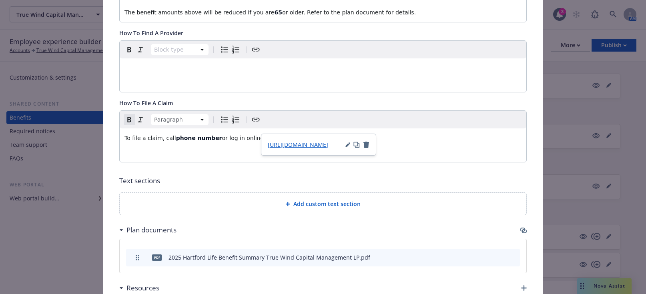
click at [251, 115] on icon "Create link" at bounding box center [256, 120] width 10 height 10
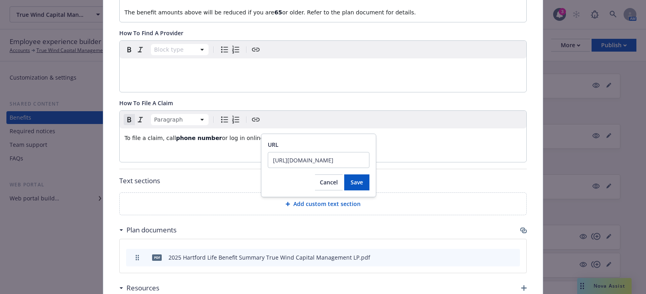
scroll to position [0, 0]
click at [252, 115] on icon "Create link" at bounding box center [256, 120] width 10 height 10
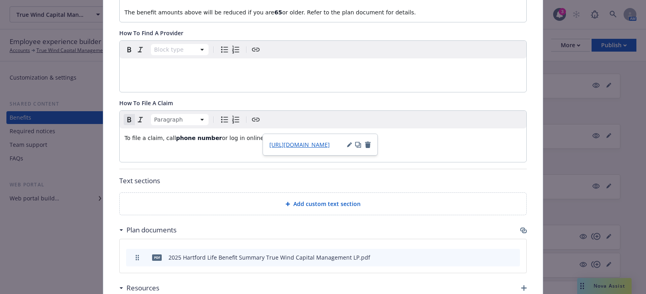
drag, startPoint x: 257, startPoint y: 128, endPoint x: 386, endPoint y: 127, distance: 128.9
click at [386, 133] on p "To file a claim, call phone number or log in online at https://www.thehartford.…" at bounding box center [322, 138] width 397 height 10
click at [255, 115] on icon "Create link" at bounding box center [256, 120] width 10 height 10
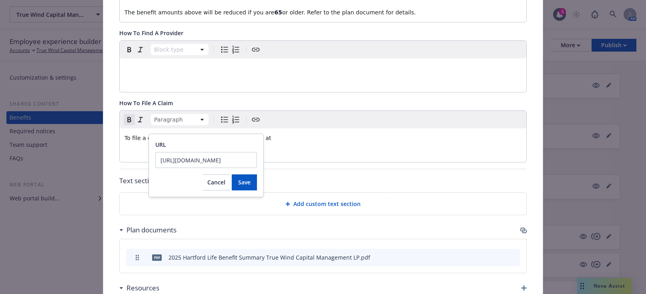
drag, startPoint x: 163, startPoint y: 160, endPoint x: 266, endPoint y: 160, distance: 103.3
click at [266, 160] on body "True Wind Capital Management LP True Wind Capital Management LP 3 AM Employee e…" at bounding box center [323, 224] width 646 height 448
click at [164, 160] on input "https://www.thehartford.com/employee-benefits" at bounding box center [206, 160] width 102 height 16
drag, startPoint x: 157, startPoint y: 159, endPoint x: 272, endPoint y: 159, distance: 114.9
click at [272, 159] on body "True Wind Capital Management LP True Wind Capital Management LP 3 AM Employee e…" at bounding box center [323, 224] width 646 height 448
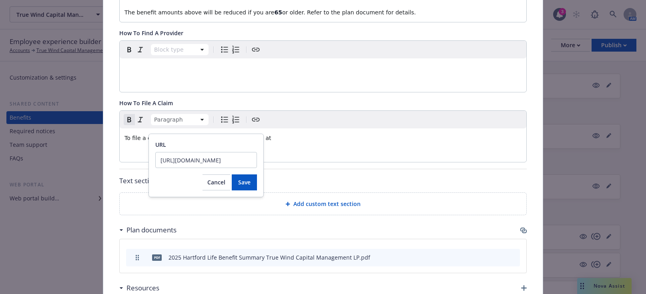
type input "https://www.thehartford.com/employee-benefits"
drag, startPoint x: 215, startPoint y: 159, endPoint x: 240, endPoint y: 184, distance: 34.8
click at [240, 184] on span "Save" at bounding box center [244, 183] width 12 height 8
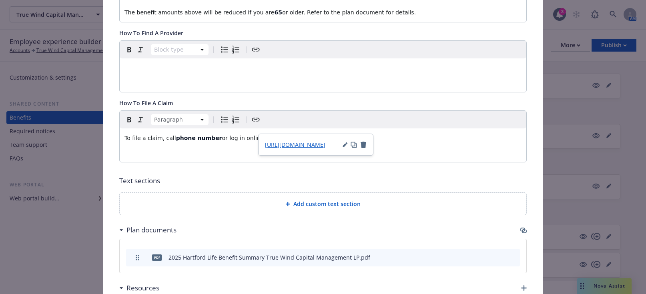
drag, startPoint x: 391, startPoint y: 131, endPoint x: 253, endPoint y: 126, distance: 137.8
click at [253, 133] on p "To file a claim, call phone number or log in online at https://www.thehartford.…" at bounding box center [322, 138] width 397 height 10
drag, startPoint x: 293, startPoint y: 129, endPoint x: 253, endPoint y: 126, distance: 40.6
click at [253, 133] on p "To file a claim, call phone number or log in online at The Hartford" at bounding box center [322, 138] width 397 height 10
click at [251, 115] on icon "Create link" at bounding box center [256, 120] width 10 height 10
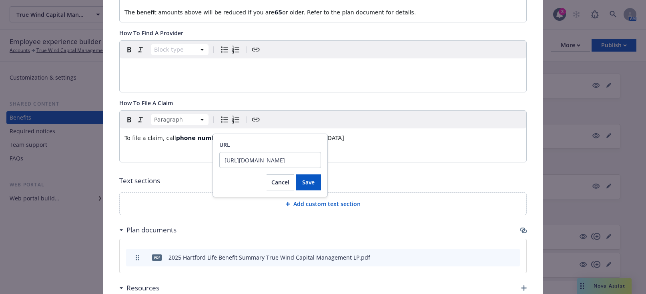
scroll to position [0, 36]
type input "https://www.thehartford.com/employee-benefits"
click at [308, 185] on span "Save" at bounding box center [308, 183] width 12 height 8
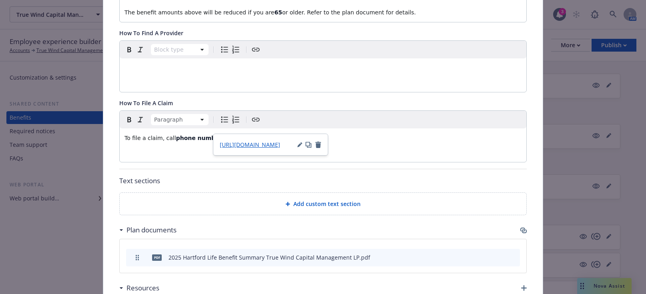
click at [367, 137] on div "To file a claim, call phone number or log in online at The Hartford" at bounding box center [323, 137] width 407 height 19
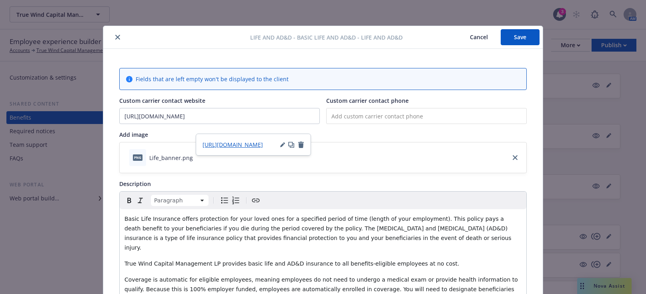
click at [516, 39] on button "Save" at bounding box center [520, 37] width 39 height 16
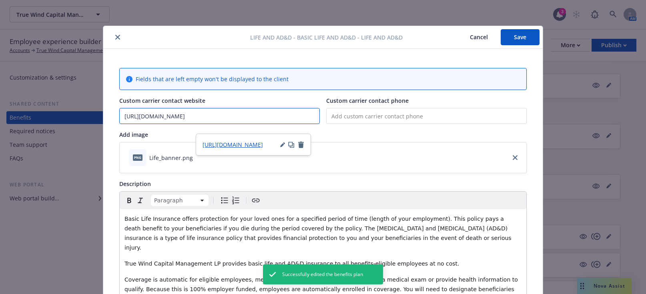
drag, startPoint x: 269, startPoint y: 116, endPoint x: 72, endPoint y: 125, distance: 196.7
click at [72, 125] on div "Life and AD&D - Basic Life and AD&D - Life and AD&D Cancel Save Fields that are…" at bounding box center [323, 147] width 646 height 294
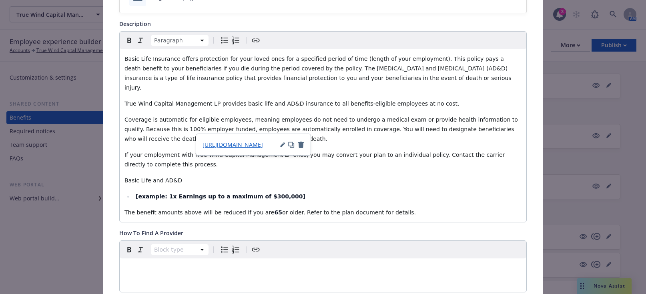
scroll to position [200, 0]
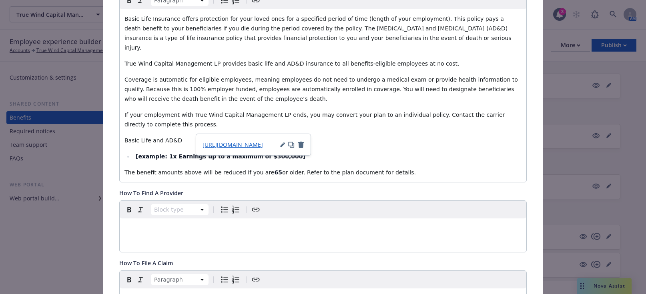
click at [394, 152] on li "[example: 1x Earnings up to a maximum of $300,000]" at bounding box center [327, 157] width 388 height 10
click at [367, 136] on p "Basic Life and AD&D" at bounding box center [322, 141] width 397 height 10
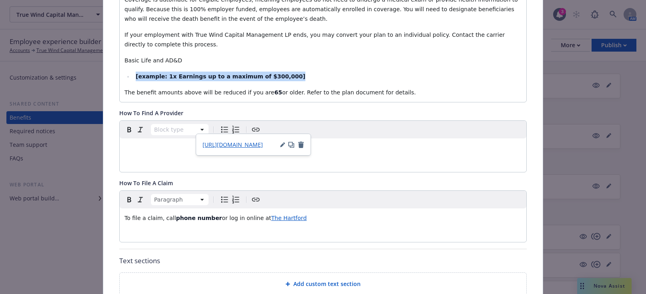
drag, startPoint x: 281, startPoint y: 63, endPoint x: 130, endPoint y: 69, distance: 150.2
click at [133, 72] on li "[example: 1x Earnings up to a maximum of $300,000]" at bounding box center [327, 77] width 388 height 10
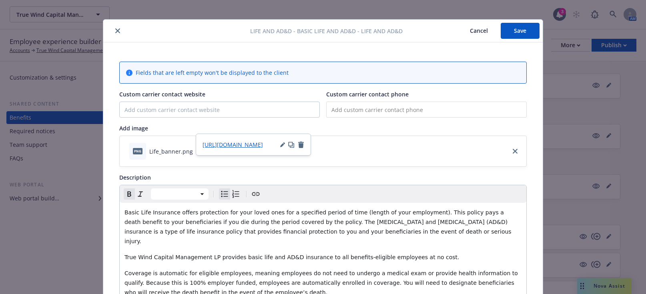
scroll to position [0, 0]
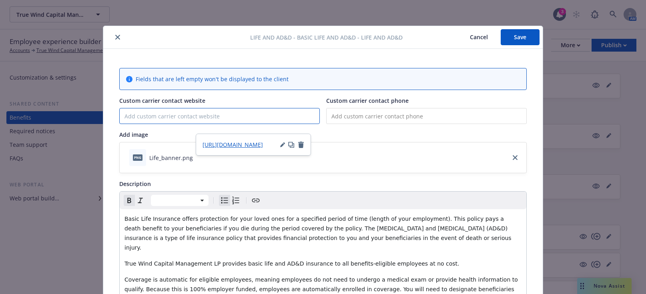
click at [133, 112] on input "Custom carrier contact website" at bounding box center [220, 115] width 200 height 15
paste input "https://www.thehartford.com/employee-benefits"
type input "https://www.thehartford.com/employee-benefits"
drag, startPoint x: 256, startPoint y: 118, endPoint x: 97, endPoint y: 117, distance: 158.5
click at [97, 117] on div "Life and AD&D - Basic Life and AD&D - Life and AD&D Cancel Save Fields that are…" at bounding box center [323, 147] width 646 height 294
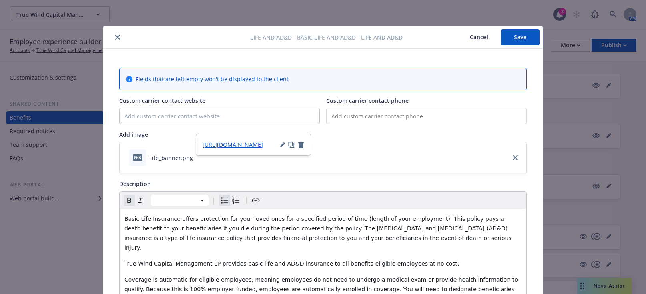
click at [519, 38] on button "Save" at bounding box center [520, 37] width 39 height 16
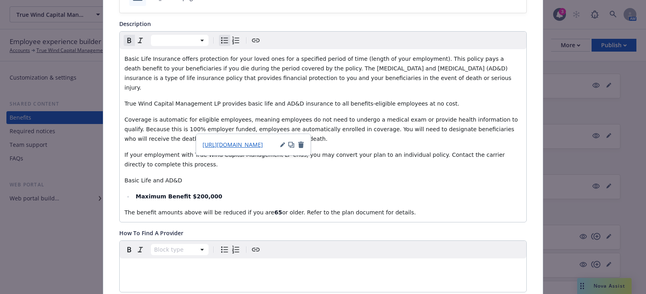
scroll to position [280, 0]
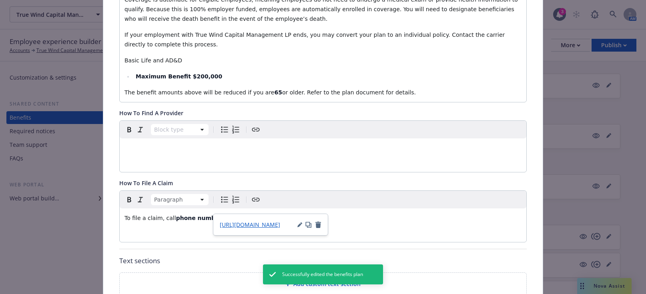
drag, startPoint x: 289, startPoint y: 210, endPoint x: 254, endPoint y: 209, distance: 34.4
click at [254, 213] on p "To file a claim, call phone number or log in online at The Hartford" at bounding box center [322, 218] width 397 height 10
copy span "The Hartford"
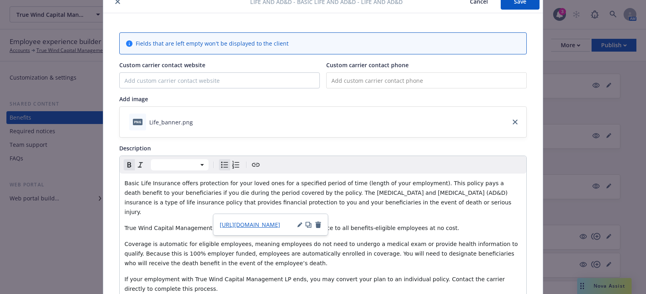
scroll to position [0, 0]
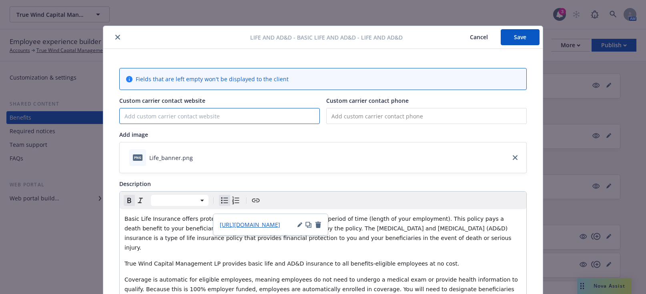
click at [127, 114] on input "Custom carrier contact website" at bounding box center [220, 115] width 200 height 15
paste input "The Hartford"
type input "The Hartford"
click at [516, 35] on button "Save" at bounding box center [520, 37] width 39 height 16
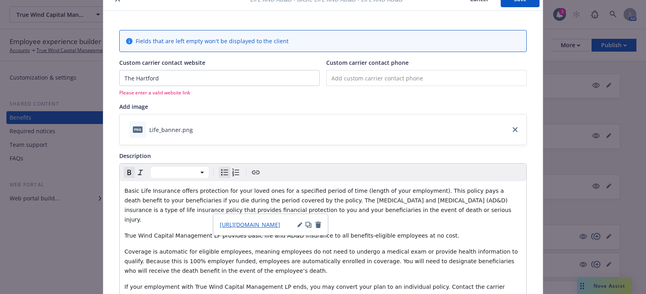
scroll to position [80, 0]
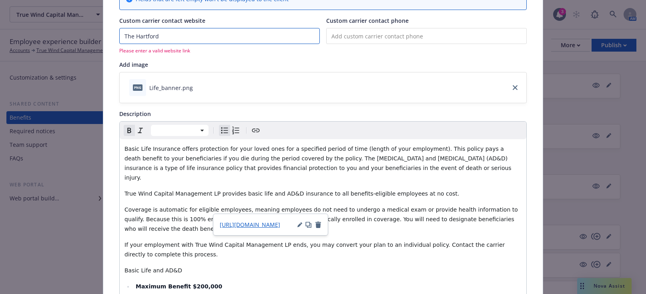
drag, startPoint x: 157, startPoint y: 35, endPoint x: 121, endPoint y: 30, distance: 36.7
click at [121, 30] on input "The Hartford" at bounding box center [220, 35] width 200 height 15
drag, startPoint x: 145, startPoint y: 36, endPoint x: 401, endPoint y: 78, distance: 258.8
click at [401, 78] on div "png Life_banner.png" at bounding box center [323, 87] width 407 height 30
drag, startPoint x: 176, startPoint y: 36, endPoint x: 96, endPoint y: 29, distance: 79.6
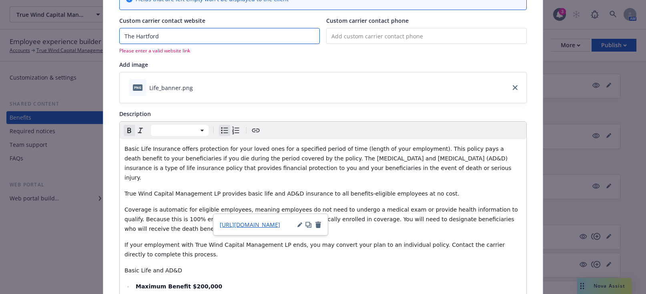
click at [96, 29] on div "Life and AD&D - Basic Life and AD&D - Life and AD&D Cancel Save Fields that are…" at bounding box center [323, 147] width 646 height 294
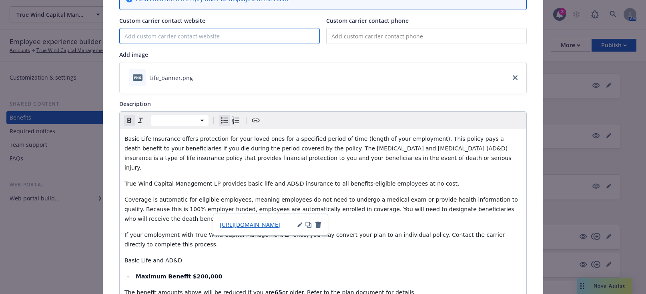
scroll to position [280, 0]
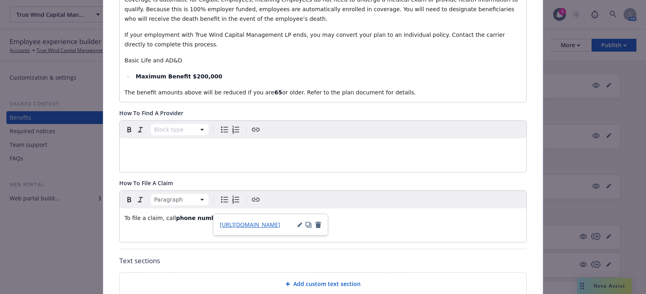
click at [301, 226] on icon "button" at bounding box center [299, 225] width 5 height 5
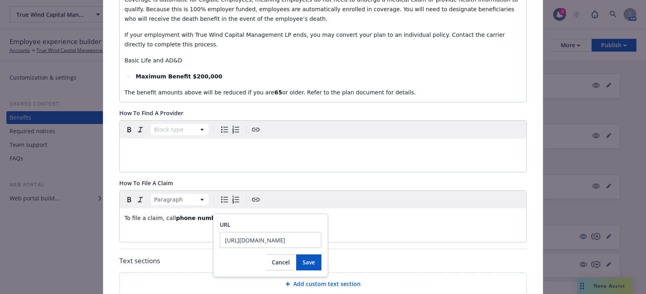
scroll to position [0, 36]
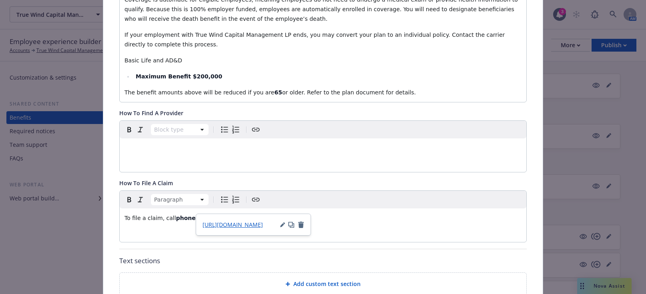
click at [289, 213] on p "To file a claim, call phone number or log in online at The Hartford" at bounding box center [322, 218] width 397 height 10
drag, startPoint x: 293, startPoint y: 207, endPoint x: 253, endPoint y: 207, distance: 40.0
click at [253, 213] on p "To file a claim, call phone number or log in online at The Hartford" at bounding box center [322, 218] width 397 height 10
copy span "The Hartford"
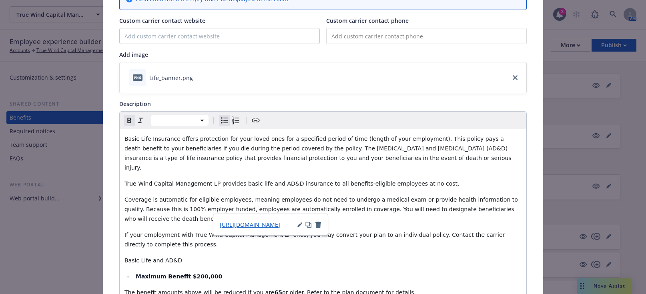
scroll to position [0, 0]
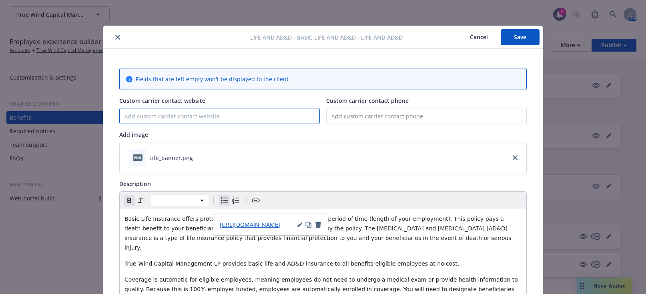
click at [132, 113] on input "Custom carrier contact website" at bounding box center [220, 115] width 200 height 15
paste input "The Hartford"
type input "The Hartford"
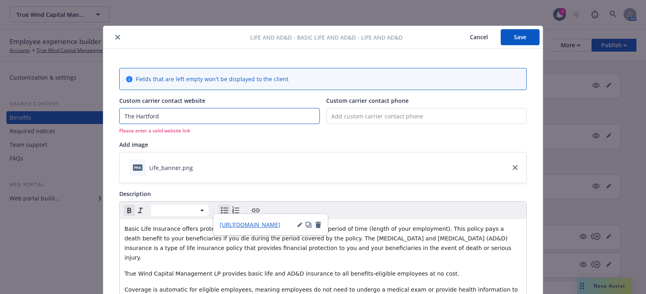
drag, startPoint x: 163, startPoint y: 114, endPoint x: 121, endPoint y: 109, distance: 42.7
click at [121, 109] on input "The Hartford" at bounding box center [220, 115] width 200 height 15
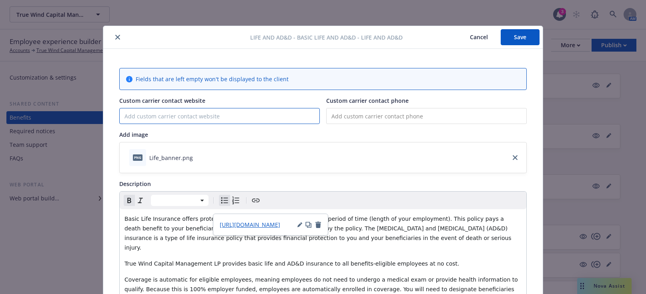
click at [135, 114] on input "Custom carrier contact website" at bounding box center [220, 115] width 200 height 15
paste input "https://www.thehartford.com/employee-benefits"
type input "https://www.thehartford.com/employee-benefits"
click at [509, 38] on button "Save" at bounding box center [520, 37] width 39 height 16
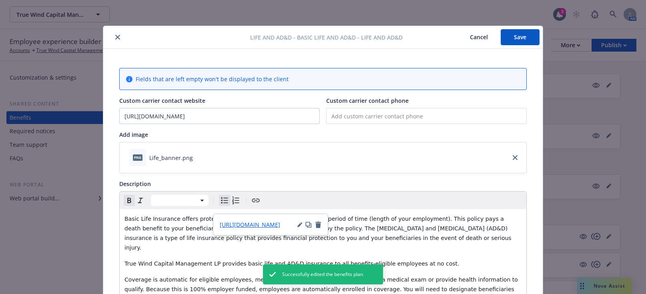
click at [116, 39] on icon "close" at bounding box center [117, 37] width 5 height 5
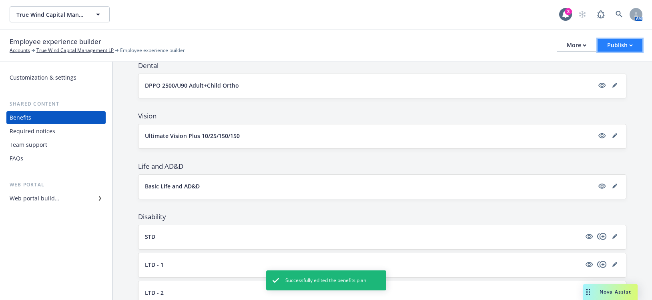
click at [619, 46] on div "Publish" at bounding box center [620, 45] width 26 height 12
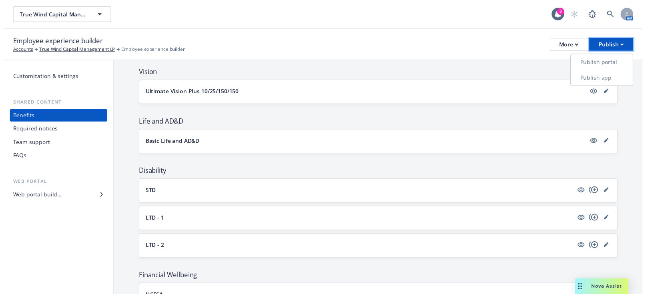
scroll to position [205, 0]
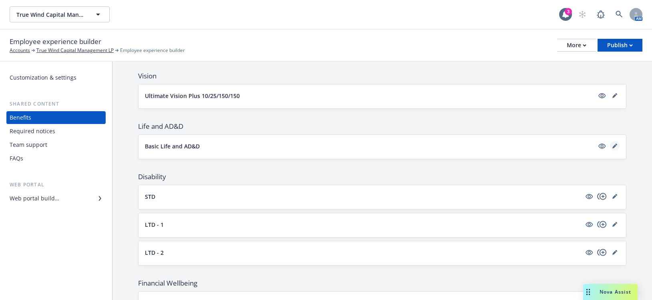
click at [610, 143] on link "editPencil" at bounding box center [615, 146] width 10 height 10
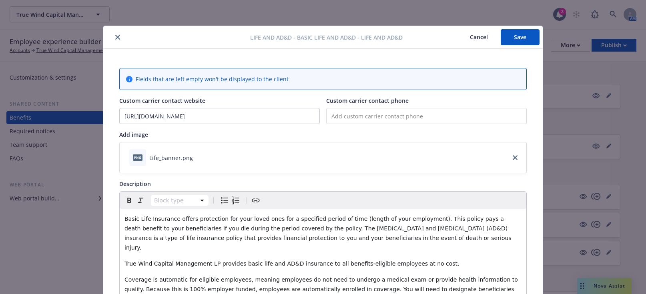
scroll to position [24, 0]
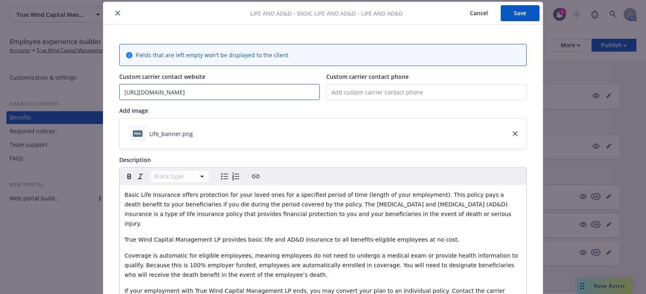
drag, startPoint x: 270, startPoint y: 96, endPoint x: 114, endPoint y: 86, distance: 156.4
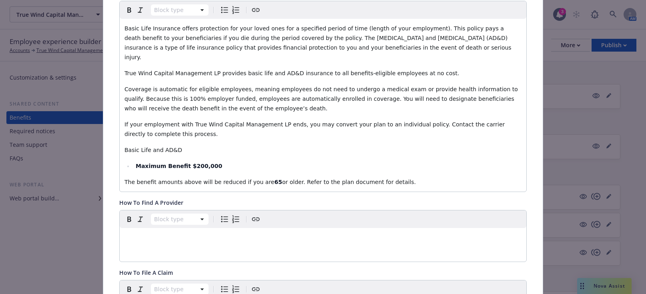
scroll to position [264, 0]
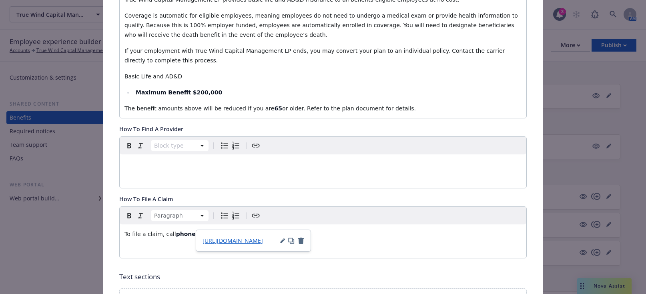
click at [271, 231] on span "The Hartford" at bounding box center [289, 234] width 36 height 6
click at [292, 241] on icon "button" at bounding box center [291, 240] width 4 height 4
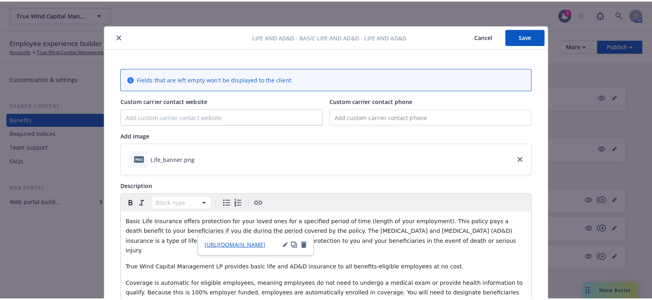
scroll to position [0, 0]
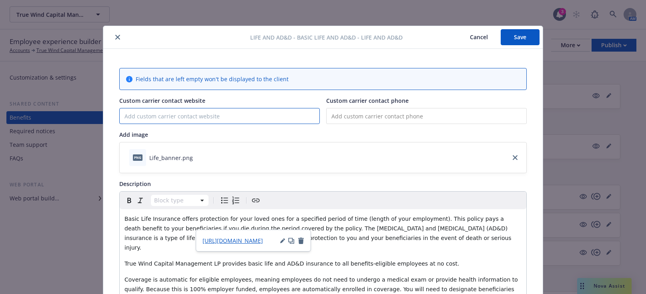
click at [126, 115] on input "Custom carrier contact website" at bounding box center [220, 115] width 200 height 15
paste input "https://www.thehartford.com/employee-benefits"
drag, startPoint x: 259, startPoint y: 116, endPoint x: 198, endPoint y: 117, distance: 60.9
click at [198, 117] on input "https://www.thehartford.com/employee-benefits" at bounding box center [220, 115] width 200 height 15
drag, startPoint x: 142, startPoint y: 118, endPoint x: 87, endPoint y: 116, distance: 54.9
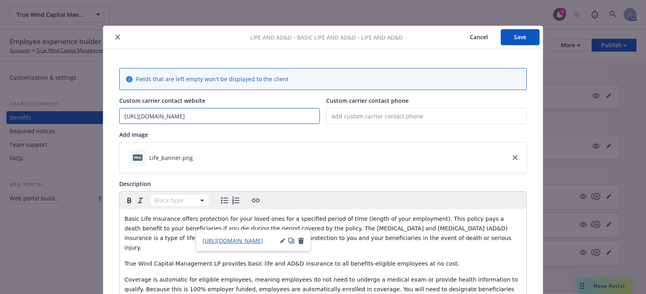
click at [87, 116] on div "Life and AD&D - Basic Life and AD&D - Life and AD&D Cancel Save Fields that are…" at bounding box center [323, 147] width 646 height 294
click at [194, 115] on input "www.thehartford.com" at bounding box center [220, 115] width 200 height 15
drag, startPoint x: 191, startPoint y: 114, endPoint x: 86, endPoint y: 115, distance: 105.3
click at [86, 115] on div "Life and AD&D - Basic Life and AD&D - Life and AD&D Cancel Save Fields that are…" at bounding box center [323, 147] width 646 height 294
type input "www.thehartford.com"
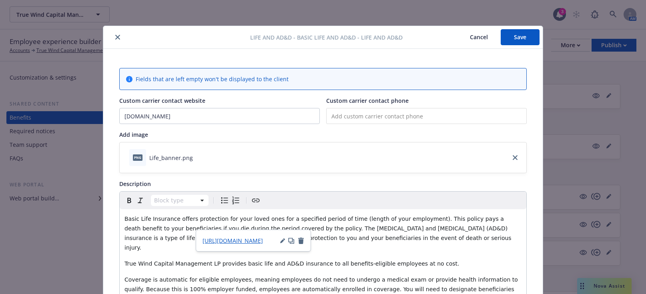
click at [519, 40] on button "Save" at bounding box center [520, 37] width 39 height 16
drag, startPoint x: 114, startPoint y: 36, endPoint x: 153, endPoint y: 28, distance: 39.4
click at [141, 29] on div "Life and AD&D - Basic Life and AD&D - Life and AD&D Cancel Save" at bounding box center [322, 37] width 439 height 23
click at [520, 33] on button "Save" at bounding box center [520, 37] width 39 height 16
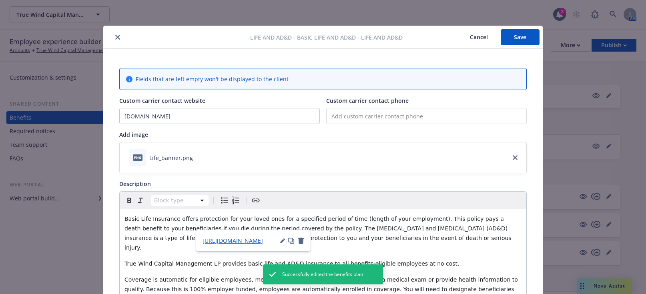
drag, startPoint x: 112, startPoint y: 35, endPoint x: 207, endPoint y: 39, distance: 94.9
click at [115, 35] on icon "close" at bounding box center [117, 37] width 5 height 5
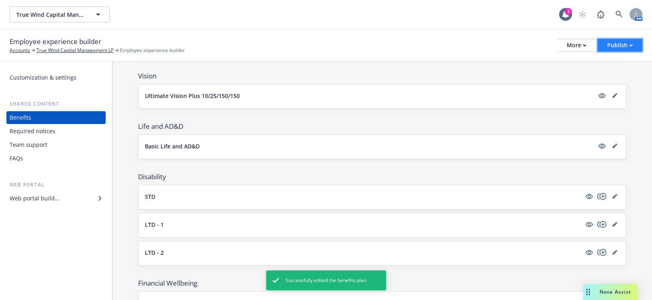
click at [638, 46] on button "Publish" at bounding box center [620, 45] width 45 height 13
click at [624, 62] on link "Publish portal" at bounding box center [610, 63] width 63 height 16
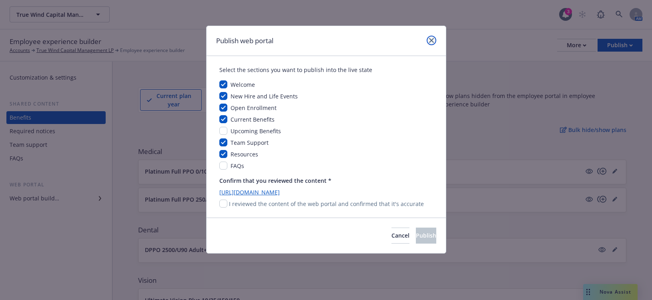
click at [430, 37] on link "close" at bounding box center [432, 41] width 10 height 10
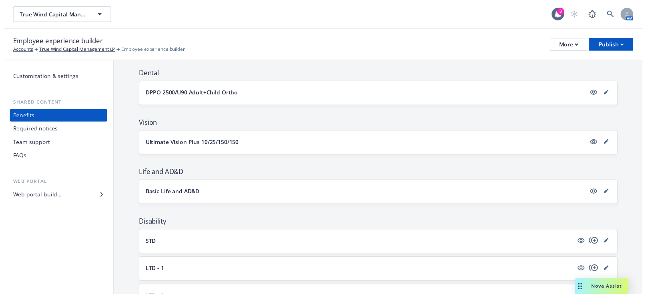
scroll to position [200, 0]
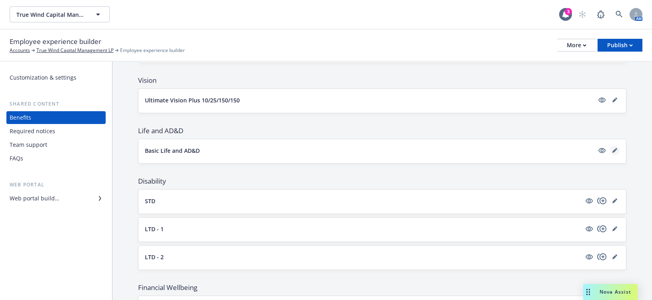
click at [612, 149] on icon "editPencil" at bounding box center [614, 150] width 5 height 5
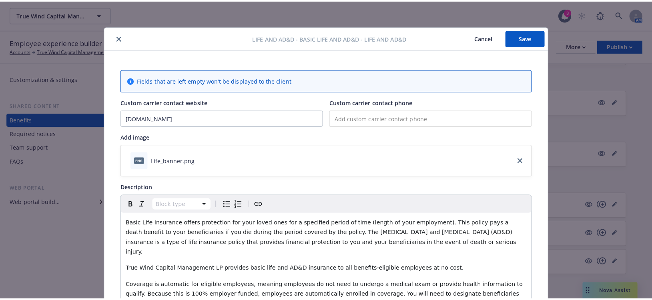
scroll to position [24, 0]
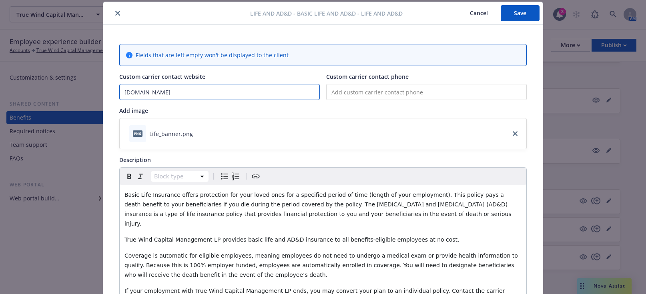
drag, startPoint x: 191, startPoint y: 96, endPoint x: 73, endPoint y: 82, distance: 118.4
click at [72, 82] on div "Life and AD&D - Basic Life and AD&D - Life and AD&D Cancel Save Fields that are…" at bounding box center [323, 147] width 646 height 294
click at [517, 9] on button "Save" at bounding box center [520, 13] width 39 height 16
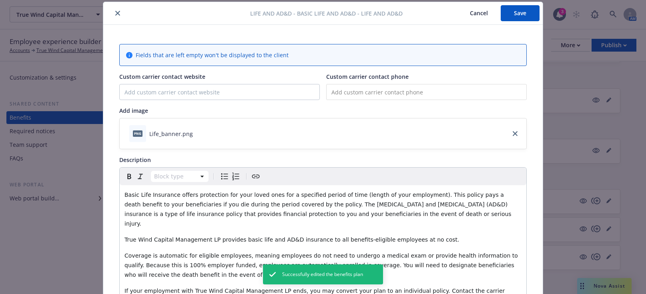
click at [115, 12] on icon "close" at bounding box center [117, 13] width 5 height 5
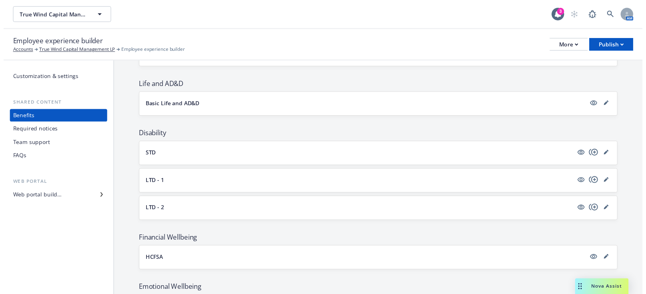
scroll to position [200, 0]
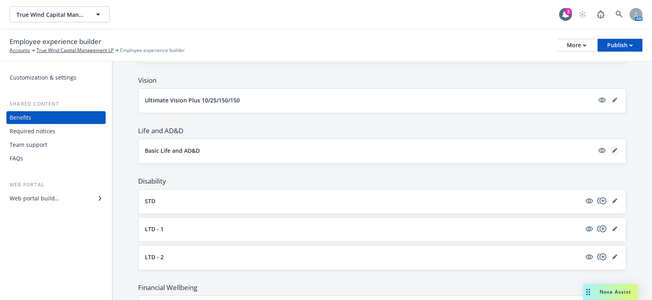
click at [612, 148] on icon "editPencil" at bounding box center [614, 150] width 5 height 5
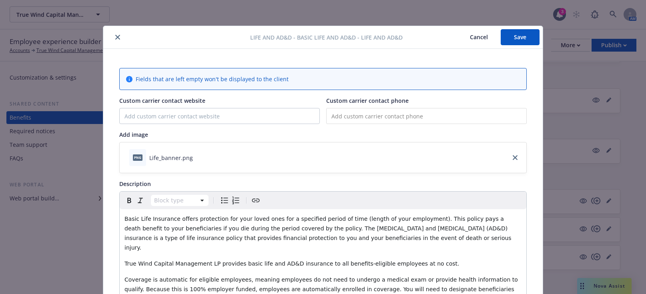
scroll to position [24, 0]
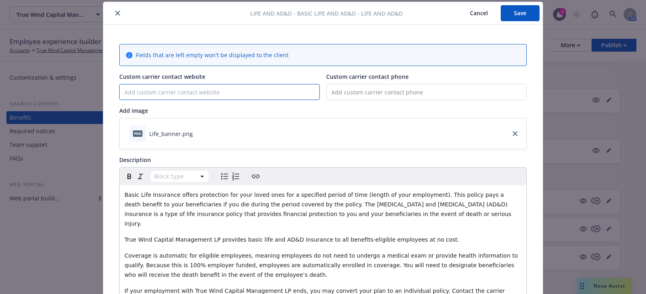
paste input "https://www.thehartford.com/employee-benefits"
type input "https://www.thehartford.com/employee-benefits"
drag, startPoint x: 258, startPoint y: 93, endPoint x: 76, endPoint y: 91, distance: 181.7
click at [76, 91] on div "Life and AD&D - Basic Life and AD&D - Life and AD&D Cancel Save Fields that are…" at bounding box center [323, 147] width 646 height 294
paste input "https://www.thehartford.com/employee-benefits"
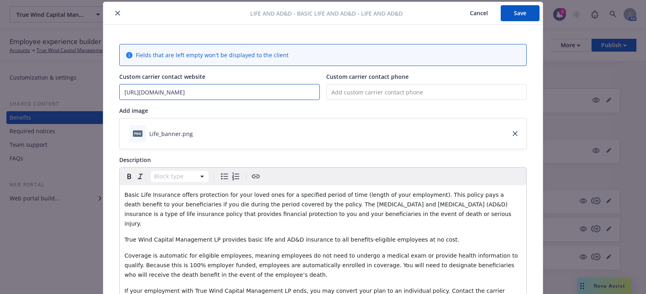
drag, startPoint x: 257, startPoint y: 94, endPoint x: 121, endPoint y: 87, distance: 136.7
click at [121, 87] on input "https://www.thehartford.com/employee-benefits" at bounding box center [220, 91] width 200 height 15
type input "https://www.thehartford.com/employee-benefits"
drag, startPoint x: 120, startPoint y: 87, endPoint x: 369, endPoint y: 110, distance: 249.6
click at [369, 110] on div "Add image" at bounding box center [322, 110] width 407 height 8
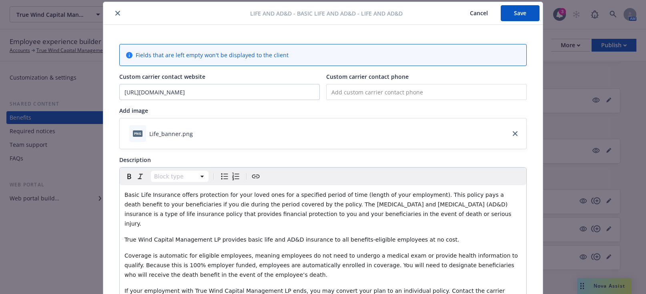
click at [255, 175] on icon "Create link" at bounding box center [256, 177] width 10 height 10
click at [255, 176] on icon "Create link" at bounding box center [256, 177] width 10 height 10
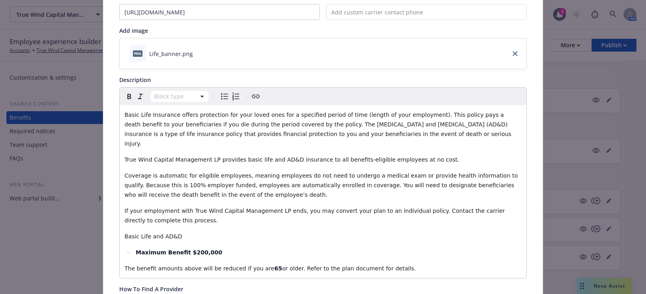
click at [254, 96] on icon "Create link" at bounding box center [256, 97] width 10 height 10
drag, startPoint x: 254, startPoint y: 96, endPoint x: 271, endPoint y: 60, distance: 39.8
click at [271, 60] on div "png Life_banner.png" at bounding box center [323, 53] width 407 height 30
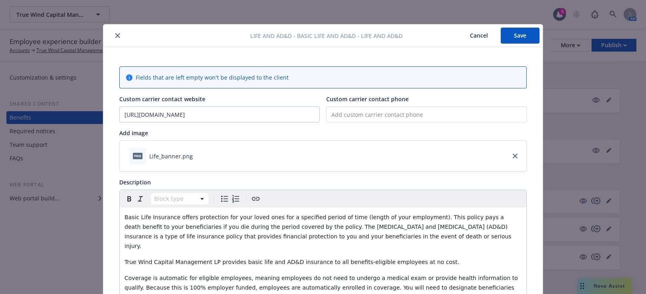
scroll to position [0, 0]
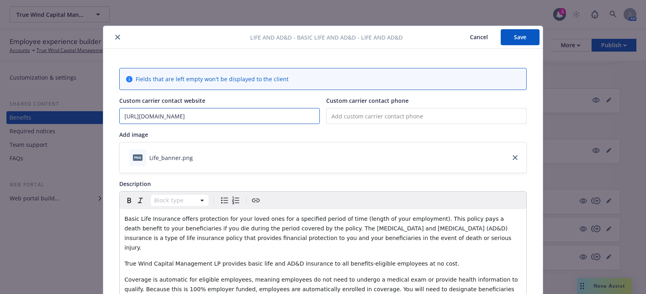
drag, startPoint x: 269, startPoint y: 118, endPoint x: 106, endPoint y: 108, distance: 163.2
click at [514, 36] on button "Save" at bounding box center [520, 37] width 39 height 16
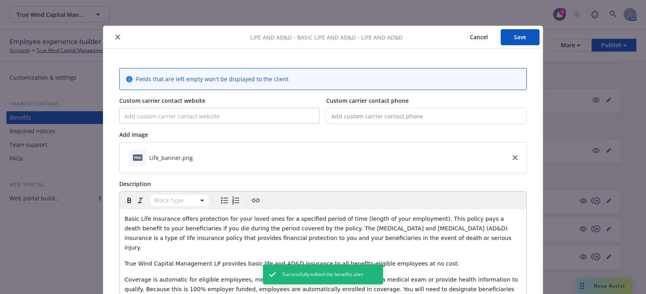
click at [115, 37] on icon "close" at bounding box center [117, 37] width 5 height 5
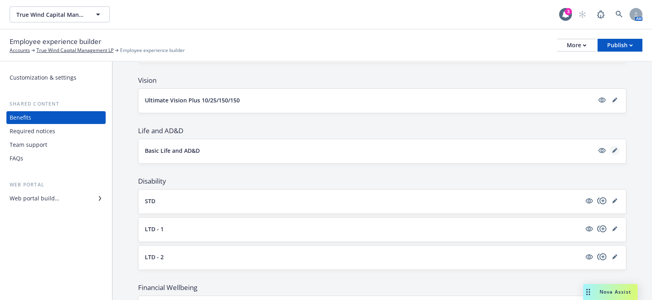
click at [612, 151] on icon "editPencil" at bounding box center [614, 151] width 4 height 4
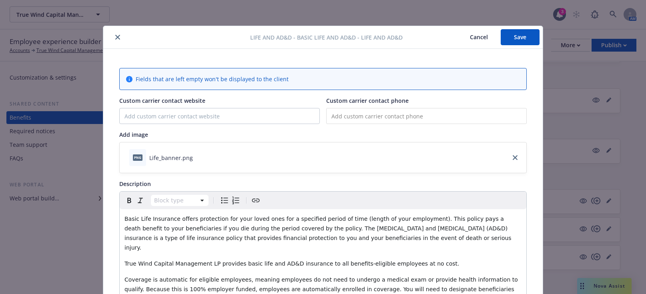
scroll to position [24, 0]
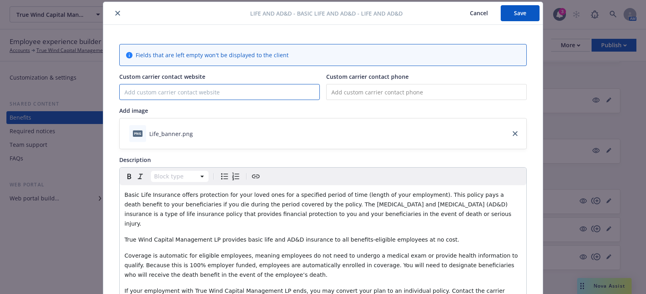
paste input "https://www.thehartford.com/"
drag, startPoint x: 213, startPoint y: 92, endPoint x: 112, endPoint y: 86, distance: 100.2
click at [135, 92] on input "https://www.thehartford.com/" at bounding box center [220, 91] width 200 height 15
click at [139, 92] on input "https://www.thehartford.com/" at bounding box center [220, 91] width 200 height 15
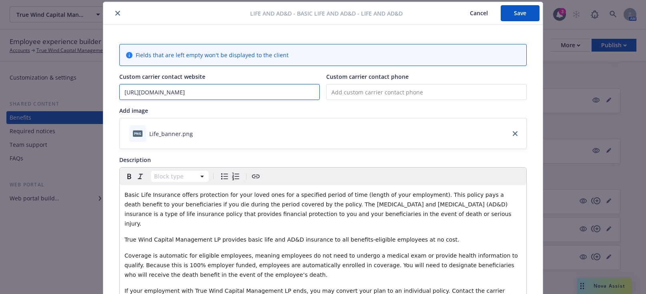
click at [140, 91] on input "https://www.thehartford.com/" at bounding box center [220, 91] width 200 height 15
drag, startPoint x: 140, startPoint y: 91, endPoint x: 99, endPoint y: 89, distance: 41.3
click at [99, 89] on div "Life and AD&D - Basic Life and AD&D - Life and AD&D Cancel Save Fields that are…" at bounding box center [323, 147] width 646 height 294
drag, startPoint x: 193, startPoint y: 91, endPoint x: 227, endPoint y: 96, distance: 34.4
click at [179, 96] on input "www.thehartford.com/" at bounding box center [220, 91] width 200 height 15
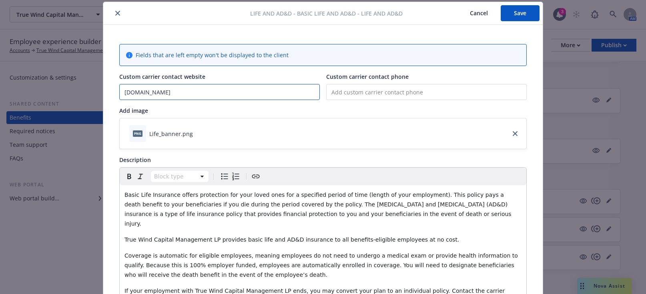
type input "www.thehartford.com"
click at [512, 17] on button "Save" at bounding box center [520, 13] width 39 height 16
drag, startPoint x: 197, startPoint y: 92, endPoint x: 107, endPoint y: 90, distance: 89.3
click at [511, 11] on button "Save" at bounding box center [520, 13] width 39 height 16
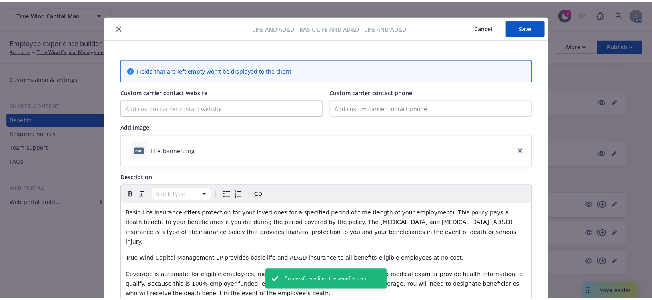
scroll to position [0, 0]
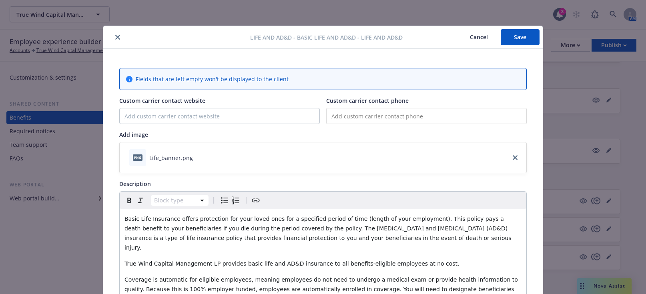
click at [518, 35] on button "Save" at bounding box center [520, 37] width 39 height 16
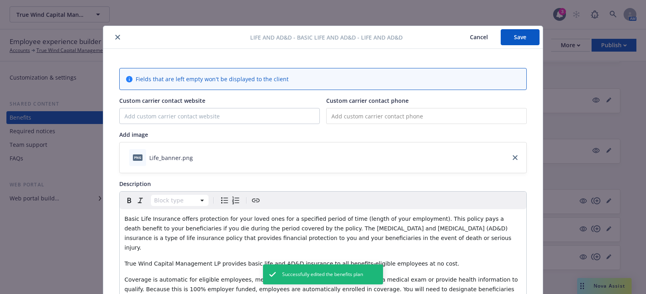
click at [116, 34] on button "close" at bounding box center [118, 37] width 10 height 10
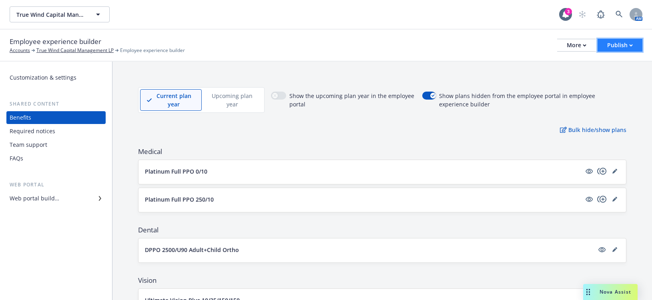
click at [616, 44] on div "Publish" at bounding box center [620, 45] width 26 height 12
click at [615, 60] on link "Publish portal" at bounding box center [610, 63] width 63 height 16
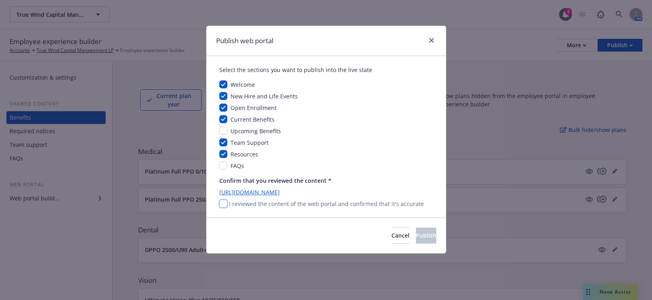
drag, startPoint x: 222, startPoint y: 204, endPoint x: 267, endPoint y: 181, distance: 50.7
click at [221, 205] on input "checkbox" at bounding box center [223, 204] width 8 height 8
checkbox input "true"
click at [416, 235] on span "Publish" at bounding box center [426, 236] width 20 height 8
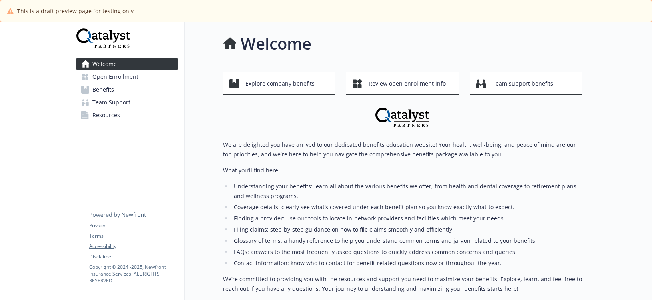
click at [102, 88] on span "Benefits" at bounding box center [103, 89] width 22 height 13
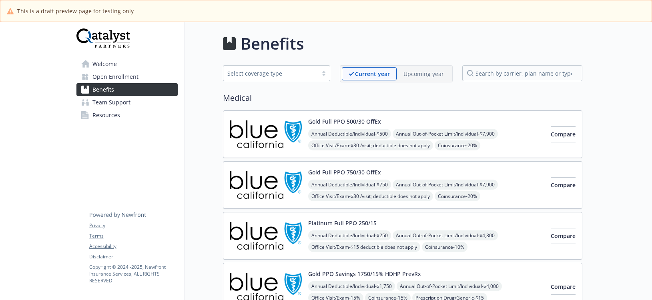
click at [104, 100] on span "Team Support" at bounding box center [111, 102] width 38 height 13
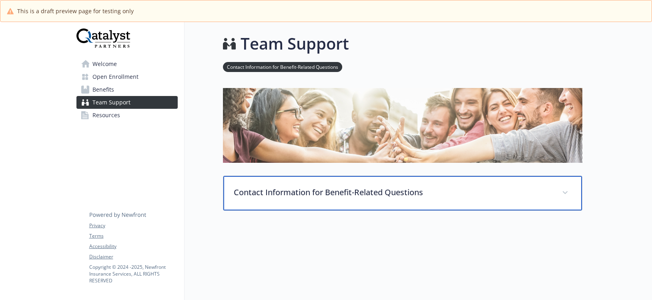
click at [306, 191] on p "Contact Information for Benefit-Related Questions" at bounding box center [393, 193] width 319 height 12
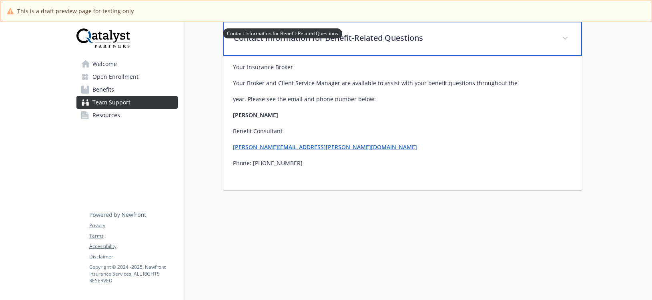
scroll to position [160, 0]
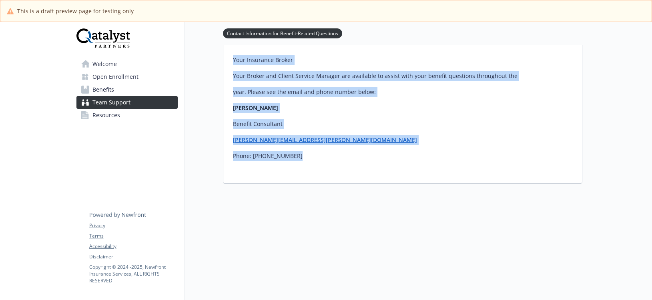
drag, startPoint x: 303, startPoint y: 159, endPoint x: 229, endPoint y: 57, distance: 125.3
click at [229, 57] on div "Your Insurance Broker Your Broker and Client Service Manager are available to a…" at bounding box center [402, 116] width 359 height 134
copy div "Your Insurance Broker Your Broker and Client Service Manager are available to a…"
click at [105, 88] on span "Benefits" at bounding box center [103, 89] width 22 height 13
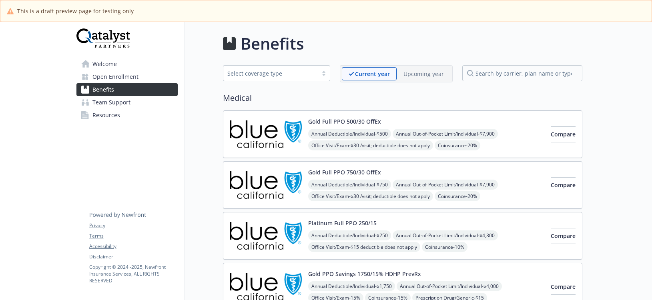
click at [338, 122] on button "Gold Full PPO 500/30 OffEx" at bounding box center [344, 121] width 73 height 8
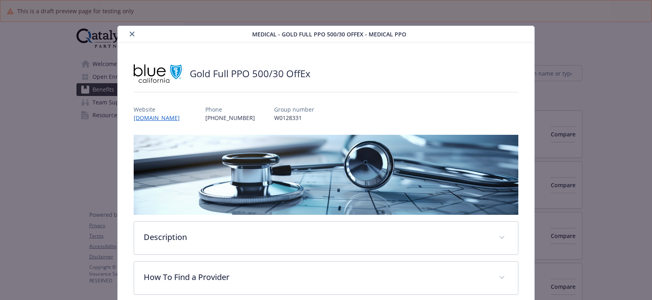
scroll to position [24, 0]
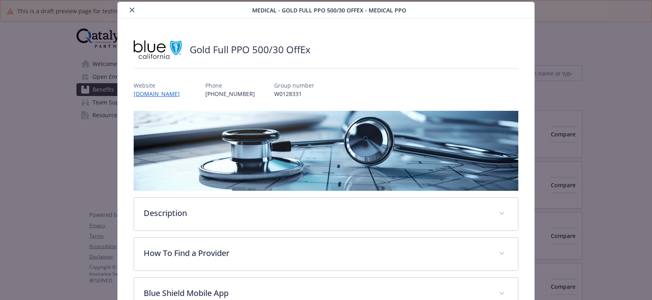
click at [234, 100] on div "Gold Full PPO 500/30 OffEx Website www.blueshieldca.com Phone (888) 568-3560 Gr…" at bounding box center [326, 214] width 385 height 353
click at [255, 94] on p "(888) 568-3560" at bounding box center [230, 94] width 50 height 8
drag, startPoint x: 261, startPoint y: 93, endPoint x: 224, endPoint y: 94, distance: 37.2
click at [217, 94] on div "Website www.blueshieldca.com Phone (888) 568-3560 Group number W0128331" at bounding box center [326, 86] width 385 height 23
copy p "(888) 568-3560"
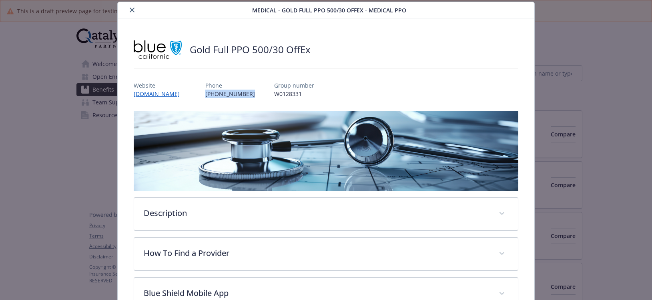
click at [133, 7] on button "close" at bounding box center [132, 10] width 10 height 10
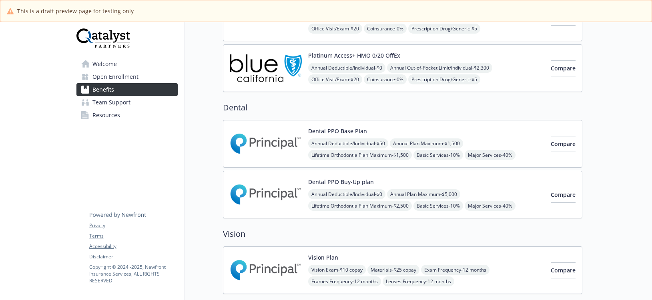
scroll to position [480, 0]
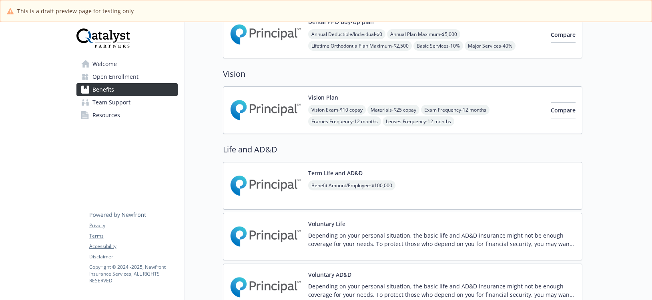
click at [25, 38] on div at bounding box center [35, 285] width 70 height 1486
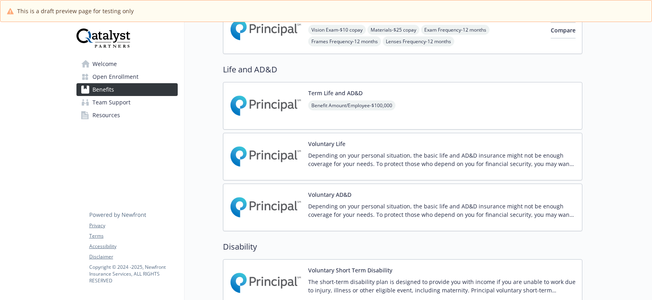
click at [452, 111] on div "Term Life and AD&D Benefit Amount/Employee - $100,000" at bounding box center [402, 106] width 359 height 48
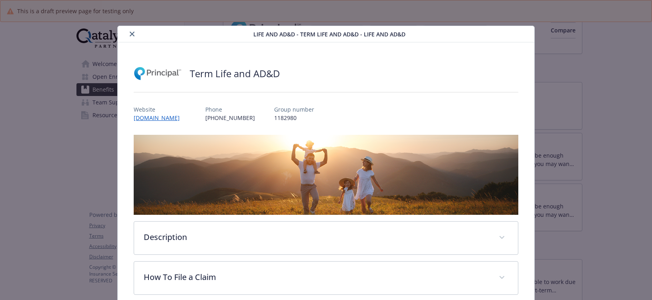
scroll to position [12, 0]
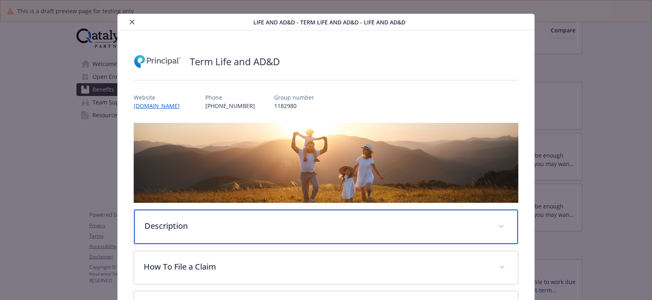
click at [263, 224] on p "Description" at bounding box center [316, 226] width 344 height 12
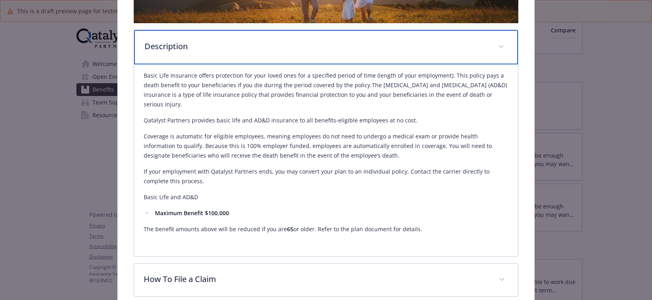
scroll to position [212, 0]
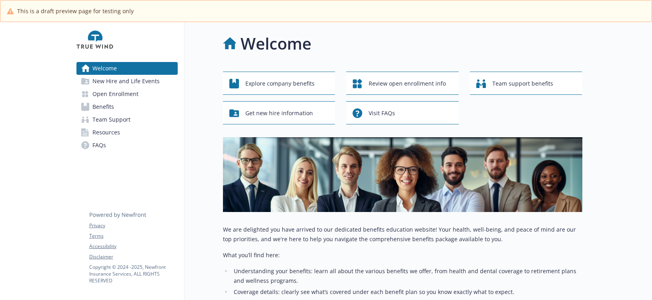
click at [105, 106] on span "Benefits" at bounding box center [103, 106] width 22 height 13
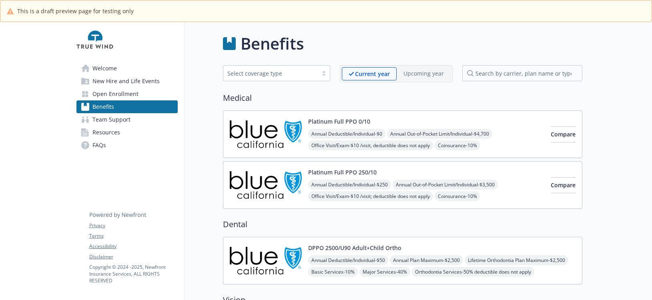
click at [259, 132] on img at bounding box center [266, 134] width 72 height 34
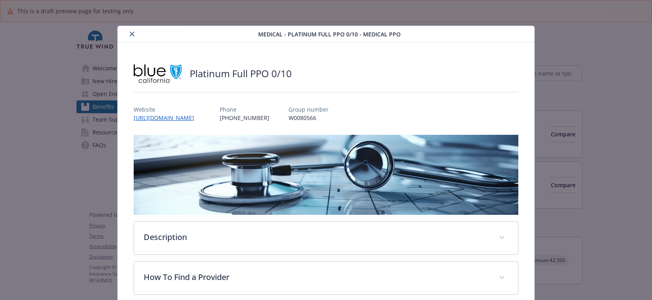
scroll to position [24, 0]
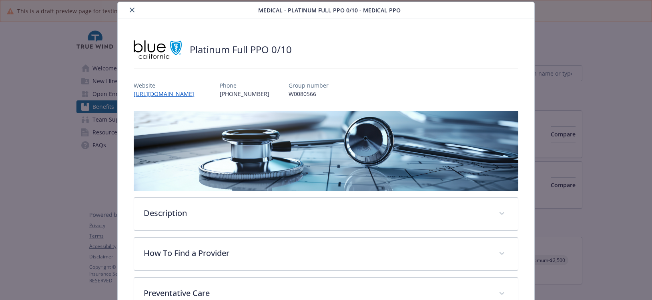
click at [130, 10] on icon "close" at bounding box center [132, 10] width 5 height 5
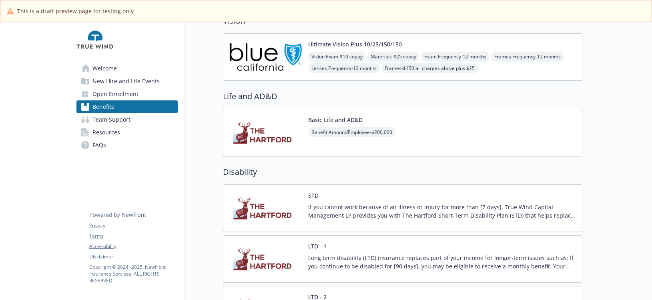
scroll to position [280, 0]
click at [328, 145] on div "Benefit Amount/Employee - $200,000" at bounding box center [351, 137] width 87 height 22
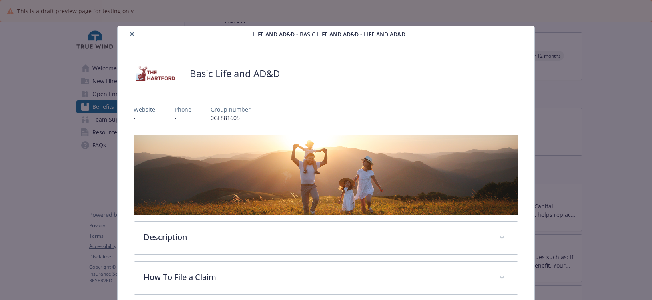
click at [134, 31] on button "close" at bounding box center [132, 34] width 10 height 10
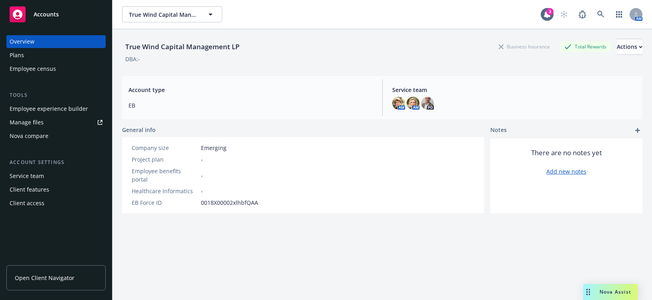
click at [62, 109] on div "Employee experience builder" at bounding box center [49, 108] width 78 height 13
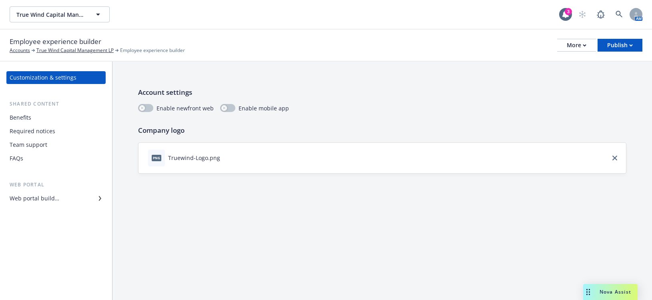
click at [27, 120] on div "Benefits" at bounding box center [21, 117] width 22 height 13
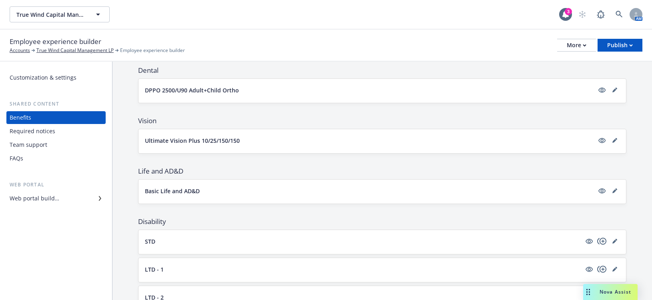
scroll to position [160, 0]
click at [165, 191] on p "Basic Life and AD&D" at bounding box center [172, 191] width 55 height 8
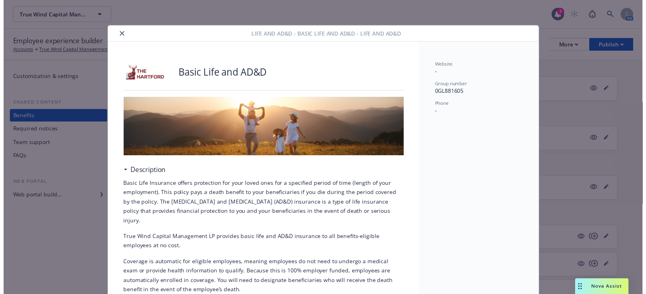
scroll to position [24, 0]
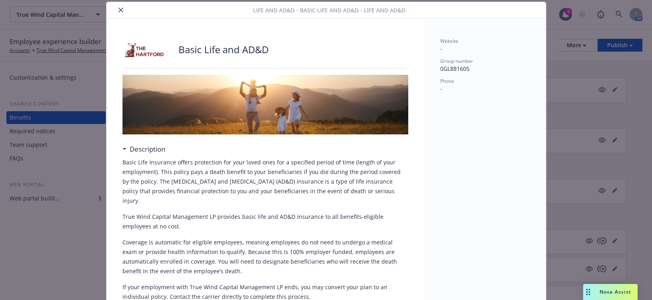
drag, startPoint x: 114, startPoint y: 4, endPoint x: 122, endPoint y: 9, distance: 8.9
click at [115, 4] on div "Life and AD&D - Basic Life and AD&D - Life and AD&D" at bounding box center [325, 10] width 439 height 16
click at [118, 8] on icon "close" at bounding box center [120, 10] width 5 height 5
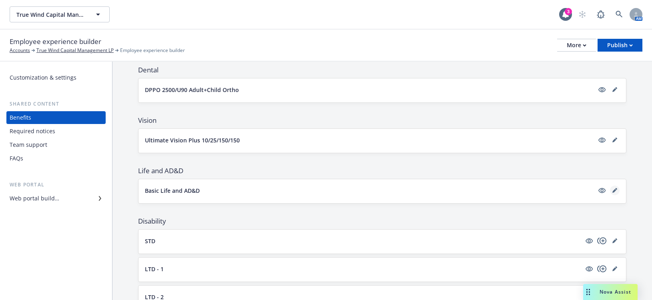
click at [612, 192] on icon "editPencil" at bounding box center [614, 190] width 5 height 5
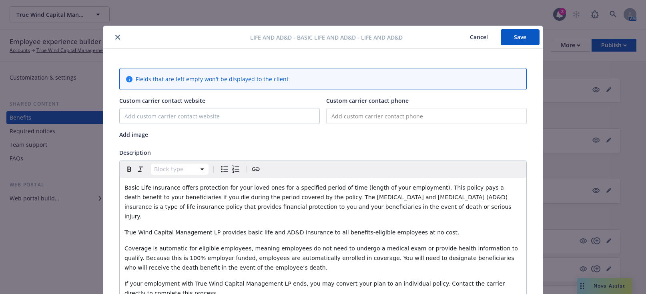
scroll to position [24, 0]
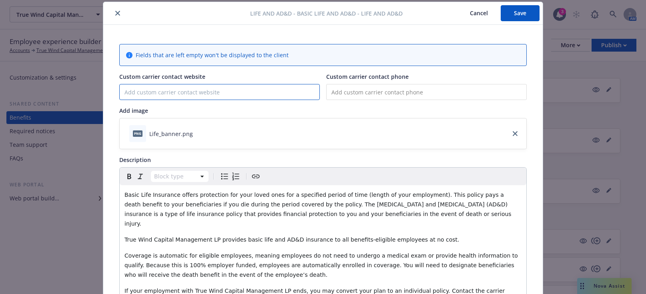
paste input "The Hartford"
type input "The Hartford"
click at [520, 13] on button "Save" at bounding box center [520, 13] width 39 height 16
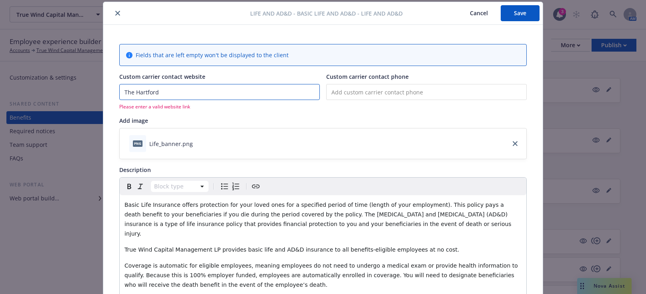
drag, startPoint x: 144, startPoint y: 93, endPoint x: 169, endPoint y: 95, distance: 25.3
click at [169, 95] on input "The Hartford" at bounding box center [220, 91] width 200 height 15
drag, startPoint x: 169, startPoint y: 95, endPoint x: 114, endPoint y: 88, distance: 55.3
click at [159, 87] on input "The Hartford" at bounding box center [220, 91] width 200 height 15
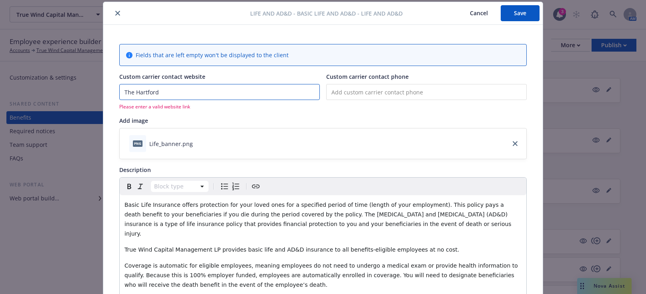
drag, startPoint x: 159, startPoint y: 92, endPoint x: 114, endPoint y: 92, distance: 45.2
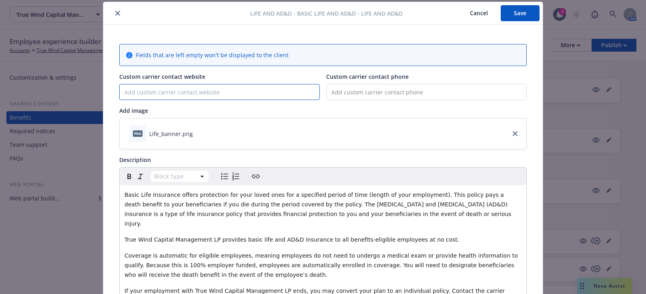
paste input "[URL][DOMAIN_NAME]"
type input "[URL][DOMAIN_NAME]"
click at [517, 9] on button "Save" at bounding box center [520, 13] width 39 height 16
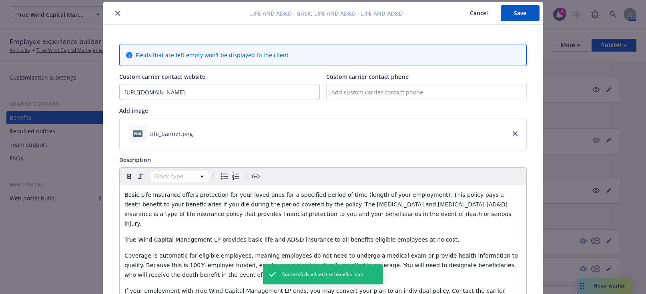
drag, startPoint x: 513, startPoint y: 20, endPoint x: 496, endPoint y: 0, distance: 26.7
click at [512, 17] on button "Save" at bounding box center [520, 13] width 39 height 16
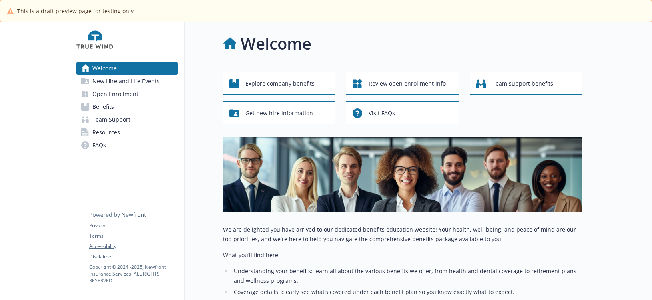
click at [106, 106] on span "Benefits" at bounding box center [103, 106] width 22 height 13
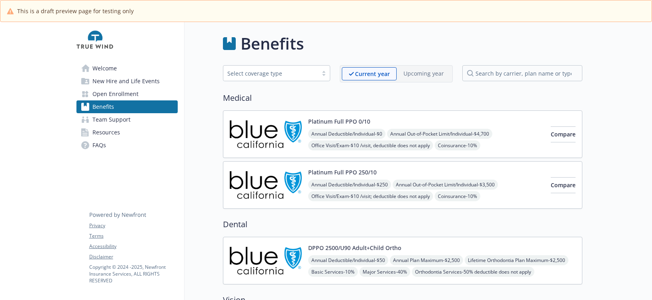
click at [250, 133] on img at bounding box center [266, 134] width 72 height 34
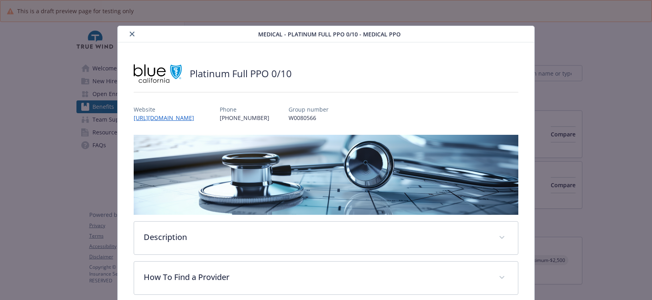
scroll to position [24, 0]
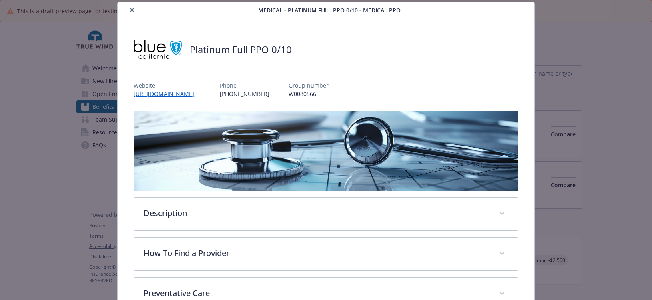
click at [135, 8] on button "close" at bounding box center [132, 10] width 10 height 10
